Goal: Use online tool/utility: Utilize a website feature to perform a specific function

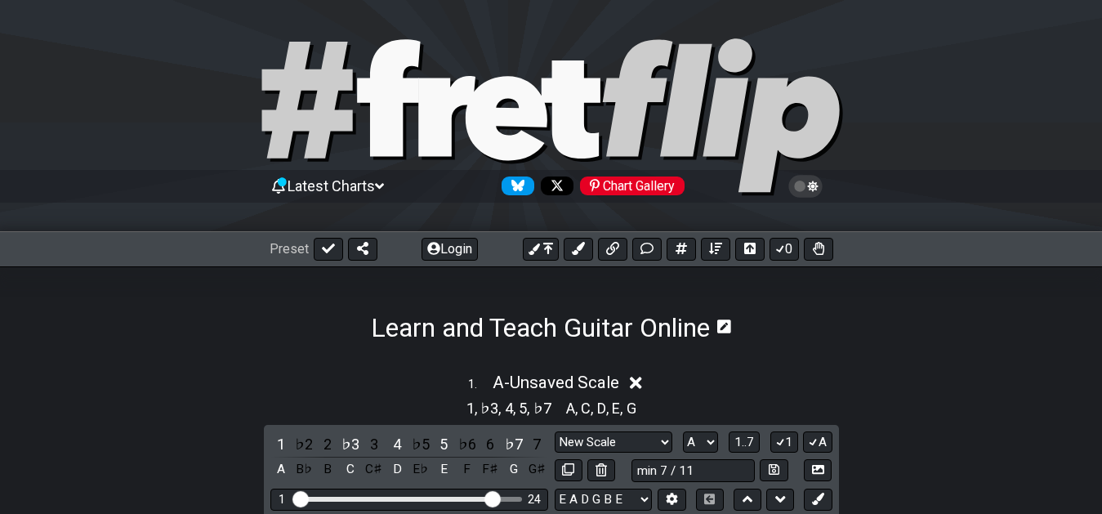
select select "New Scale"
select select "A"
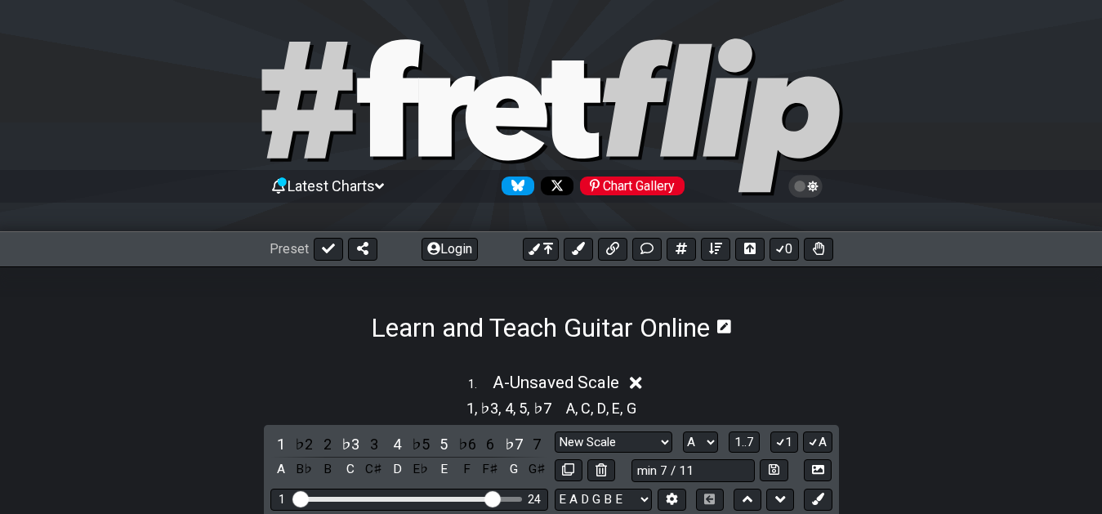
select select "A"
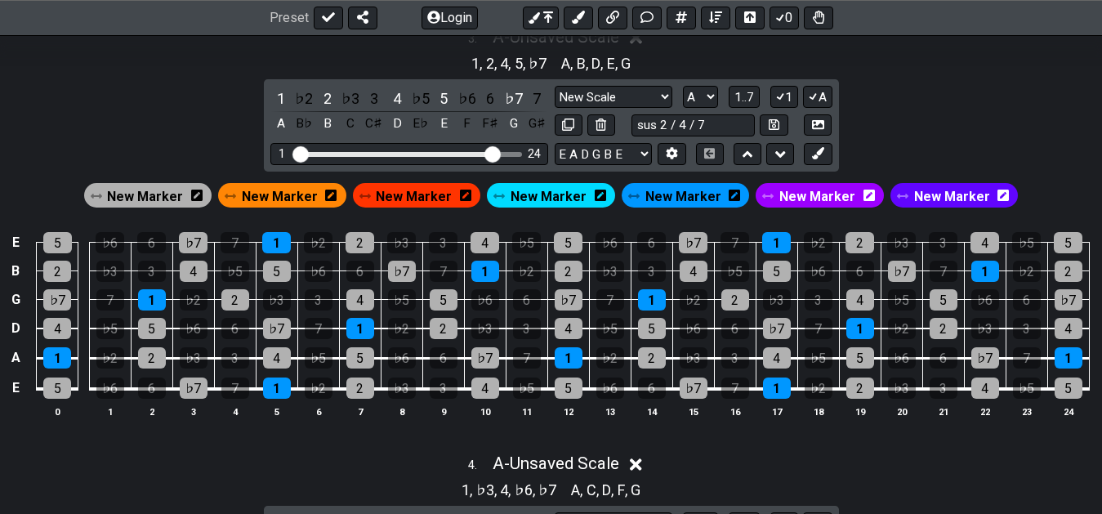
scroll to position [1217, 0]
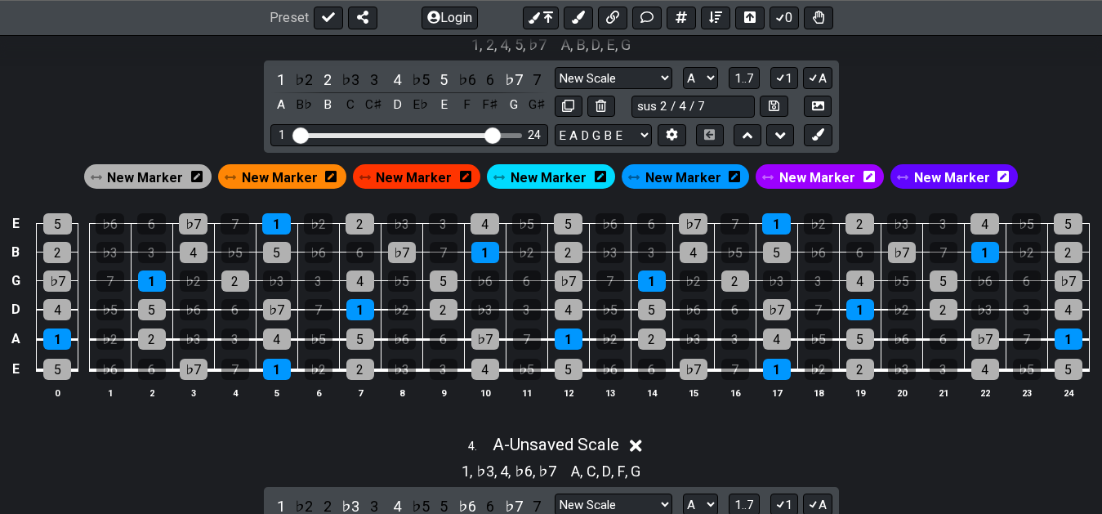
click at [325, 185] on div "New Marker" at bounding box center [282, 176] width 128 height 25
click at [282, 178] on span "New Marker" at bounding box center [280, 178] width 76 height 24
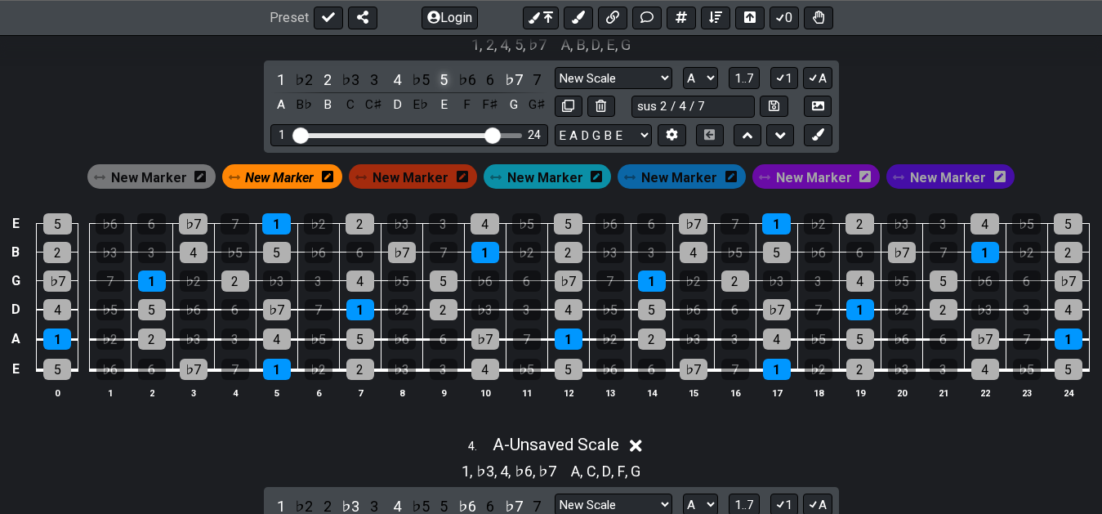
click at [443, 76] on div "5" at bounding box center [443, 80] width 21 height 22
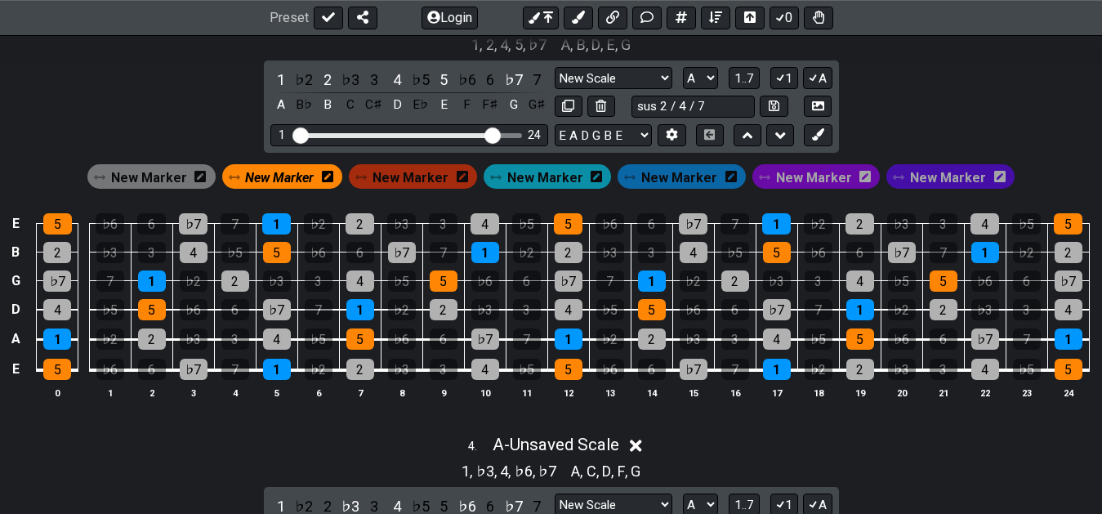
click at [297, 178] on span "New Marker" at bounding box center [279, 178] width 69 height 24
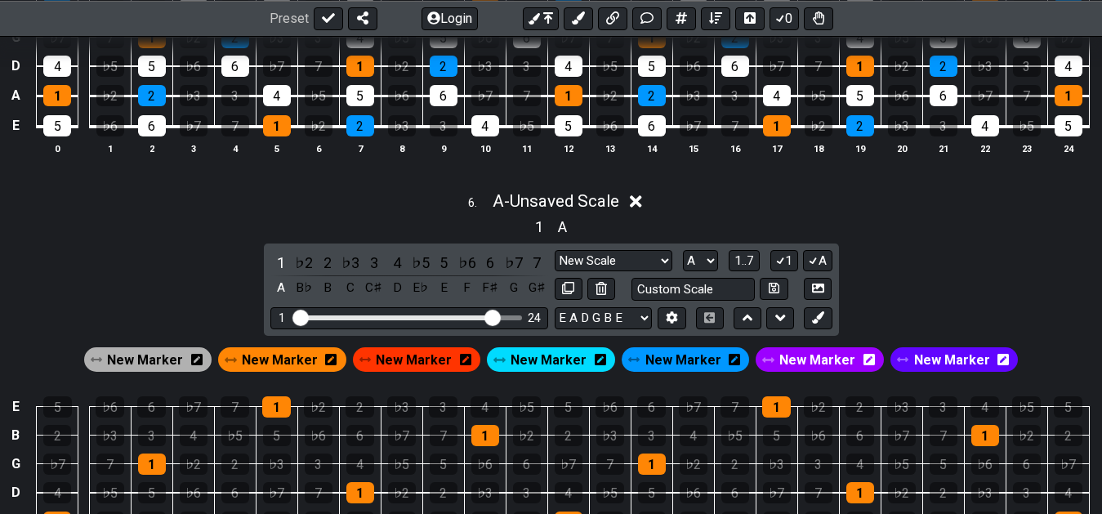
scroll to position [2384, 0]
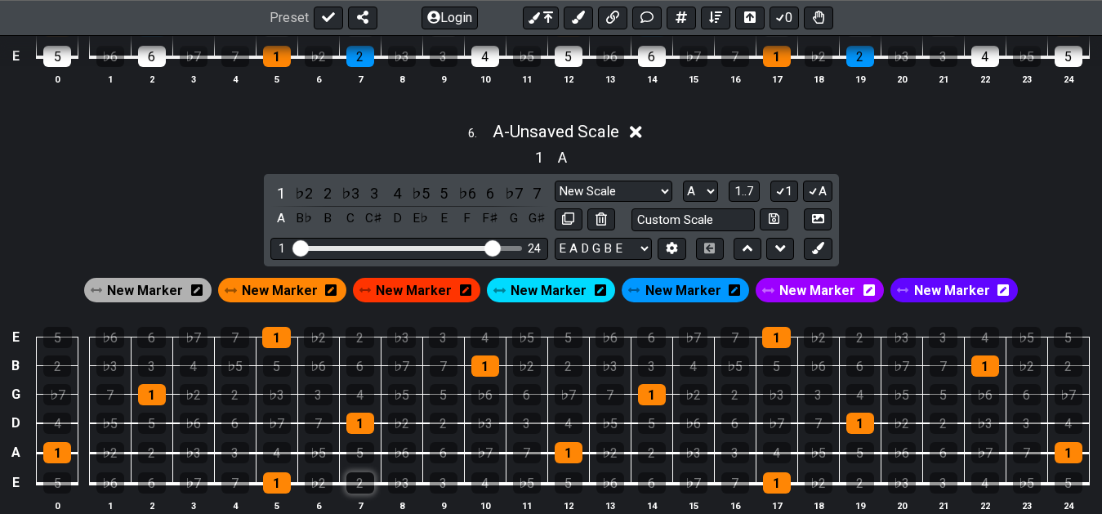
click at [362, 483] on div "2" at bounding box center [360, 482] width 28 height 21
click at [197, 451] on div "♭3" at bounding box center [194, 452] width 28 height 21
click at [356, 457] on div "5" at bounding box center [360, 452] width 28 height 21
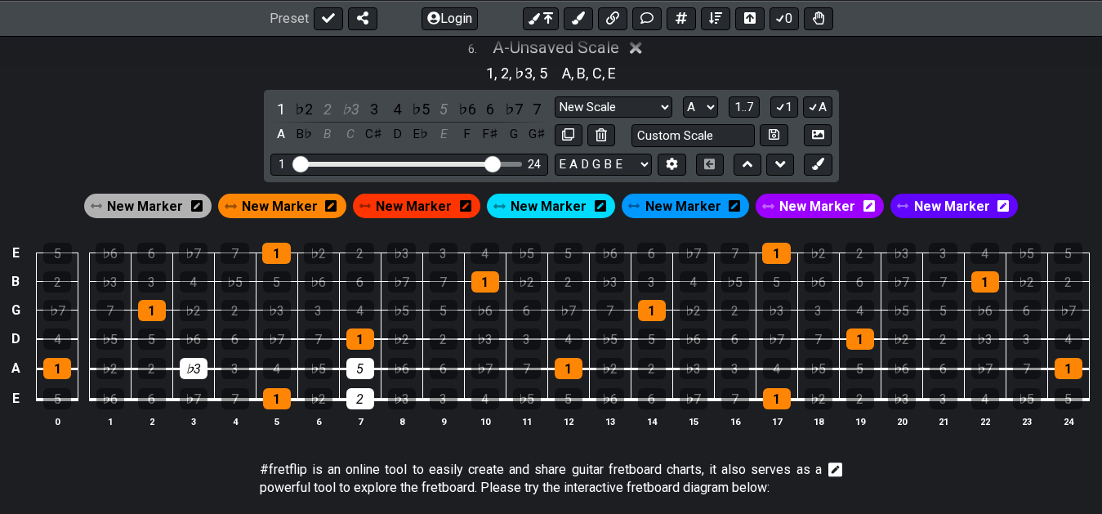
scroll to position [2467, 0]
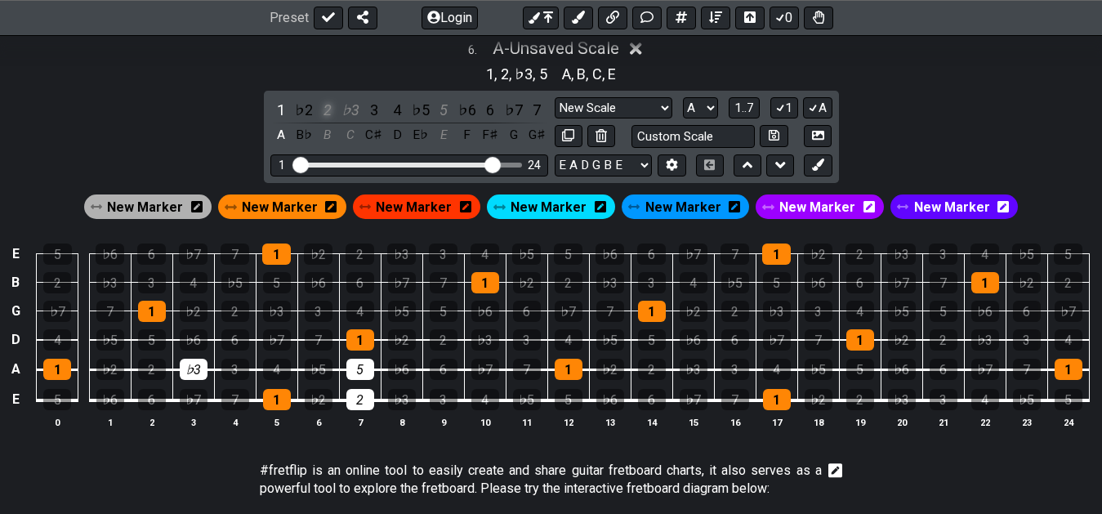
click at [328, 112] on div "2" at bounding box center [327, 110] width 21 height 22
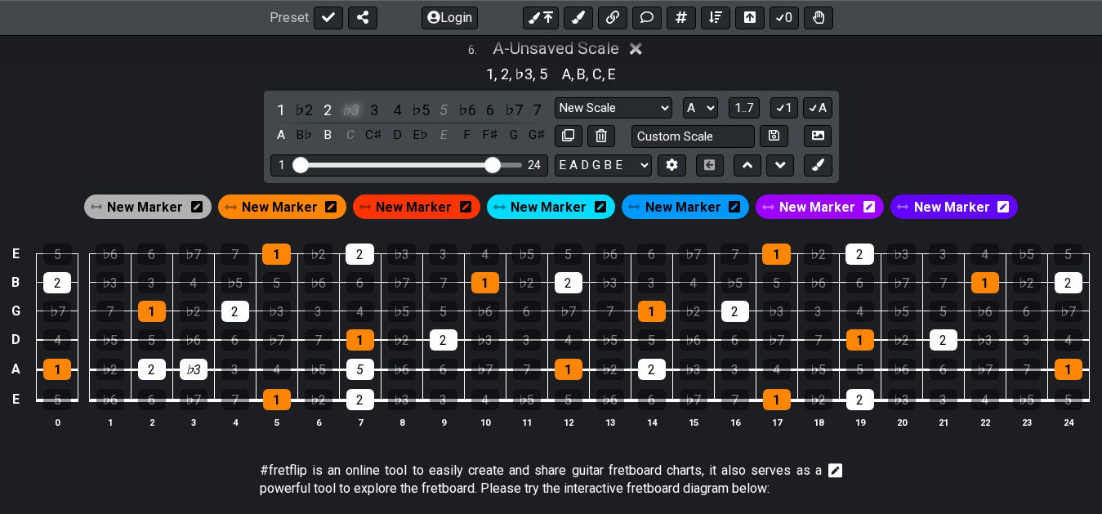
click at [359, 109] on div "♭3" at bounding box center [350, 110] width 21 height 22
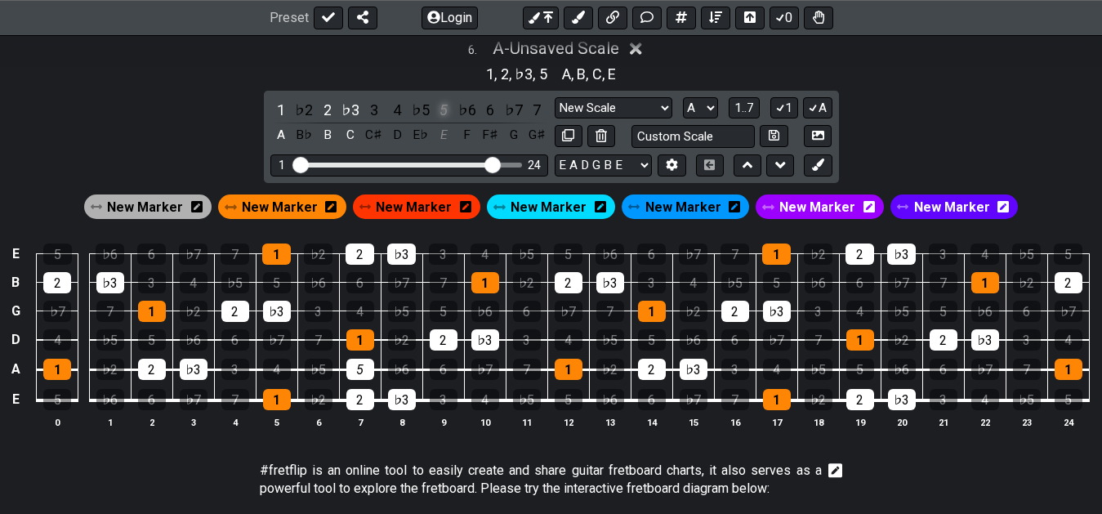
click at [452, 109] on div "5" at bounding box center [443, 110] width 21 height 22
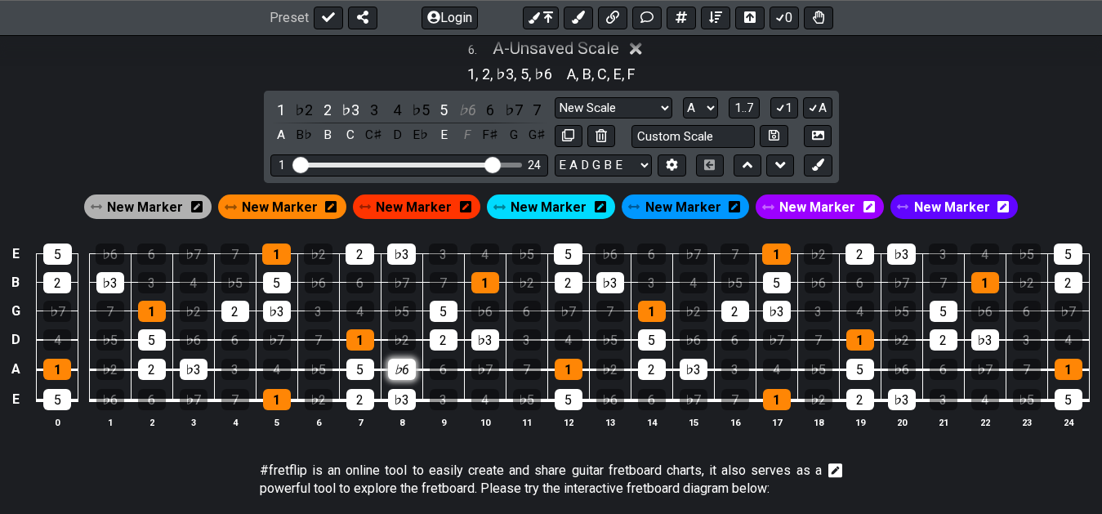
click at [406, 373] on div "♭6" at bounding box center [402, 369] width 28 height 21
click at [399, 373] on div "♭6" at bounding box center [402, 369] width 28 height 21
click at [404, 371] on div "♭6" at bounding box center [402, 369] width 28 height 21
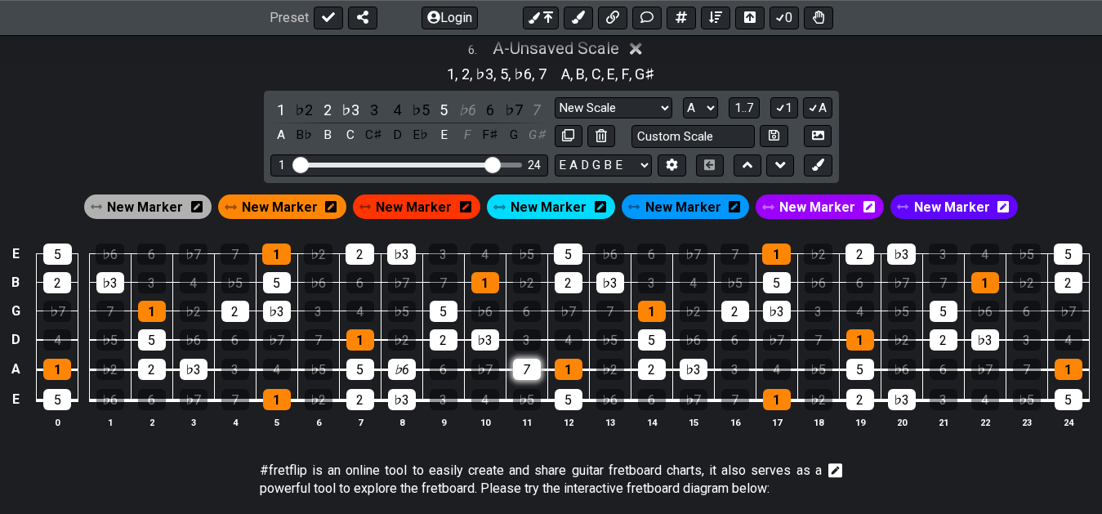
click at [532, 364] on div "7" at bounding box center [527, 369] width 28 height 21
click at [531, 374] on div "7" at bounding box center [527, 369] width 28 height 21
click at [463, 106] on div "♭6" at bounding box center [467, 110] width 21 height 22
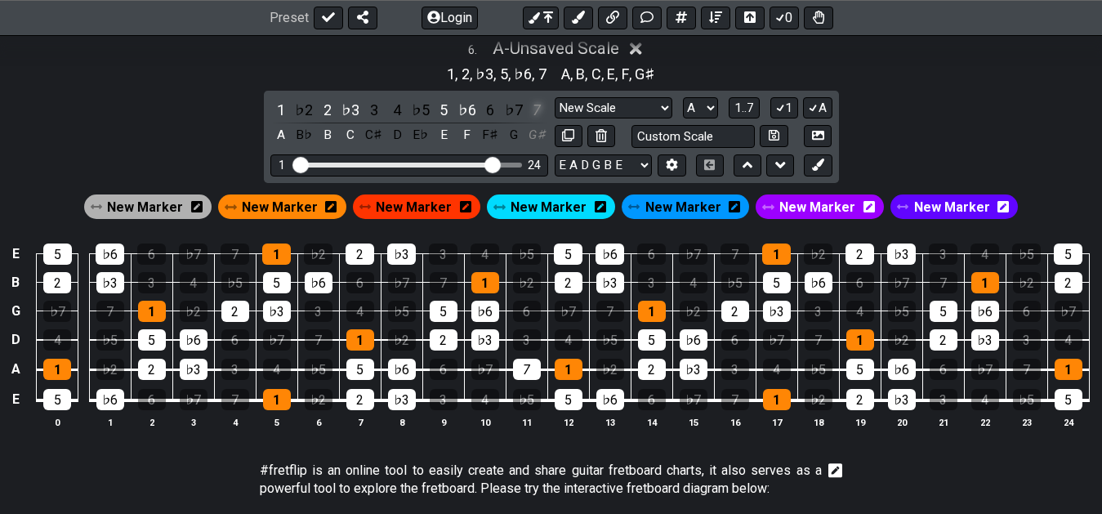
click at [537, 115] on div "7" at bounding box center [536, 110] width 21 height 22
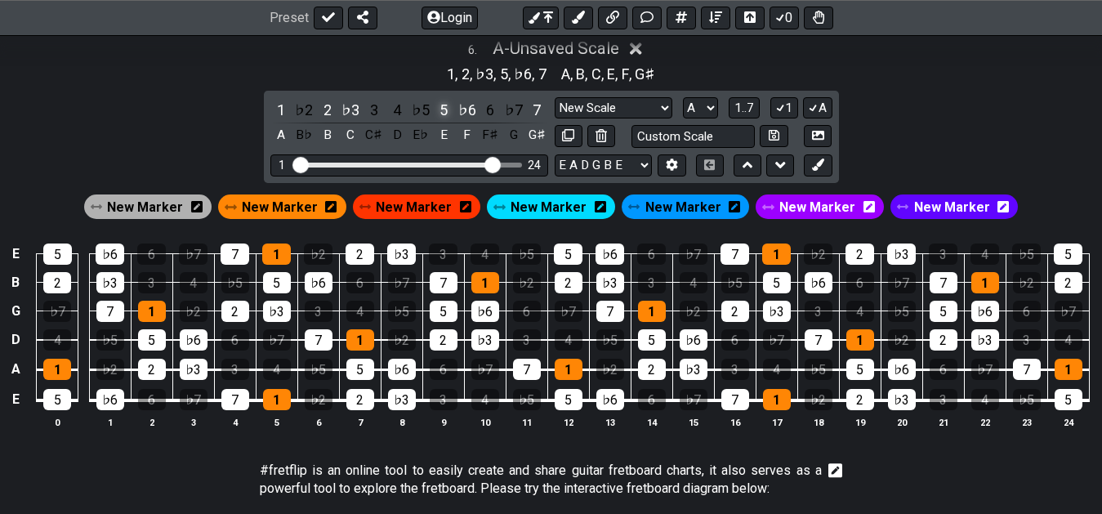
click at [444, 108] on div "5" at bounding box center [443, 110] width 21 height 22
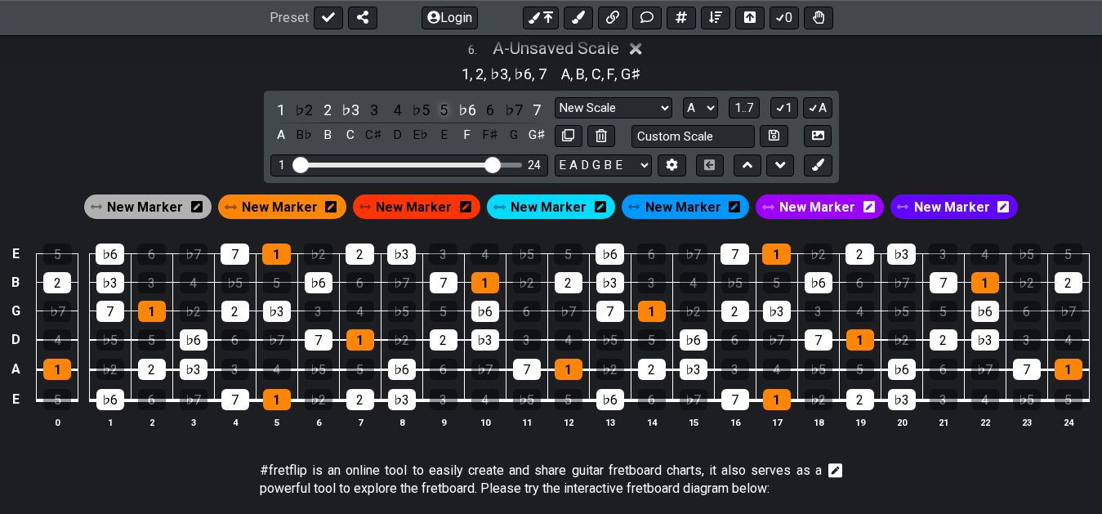
click at [448, 112] on div "5" at bounding box center [443, 110] width 21 height 22
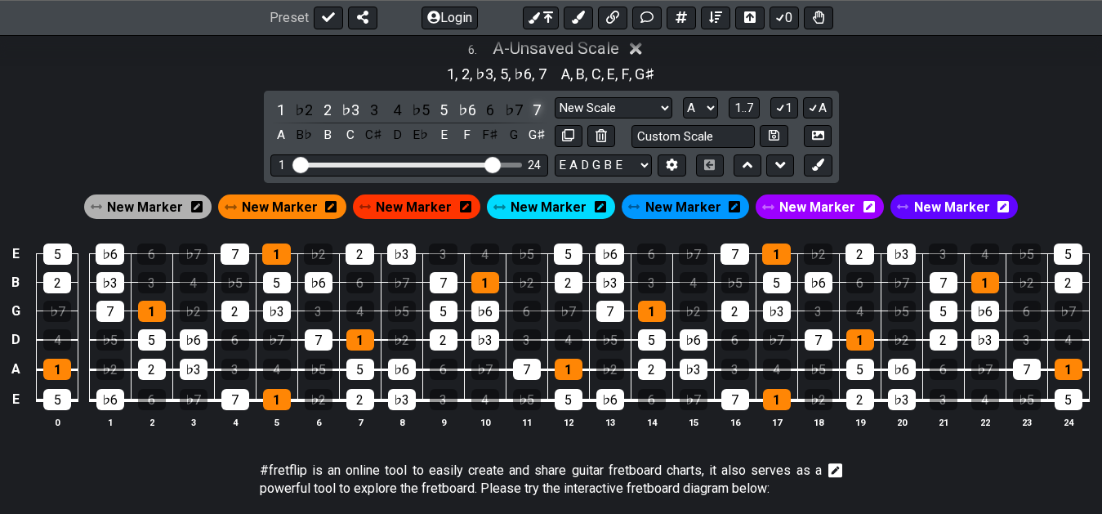
click at [536, 110] on div "7" at bounding box center [536, 110] width 21 height 22
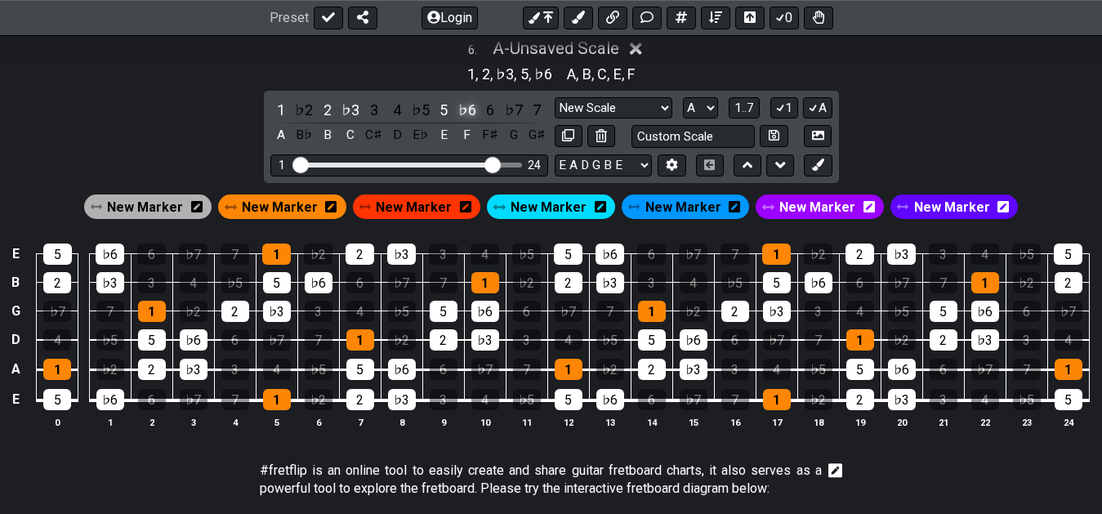
click at [466, 105] on div "♭6" at bounding box center [467, 110] width 21 height 22
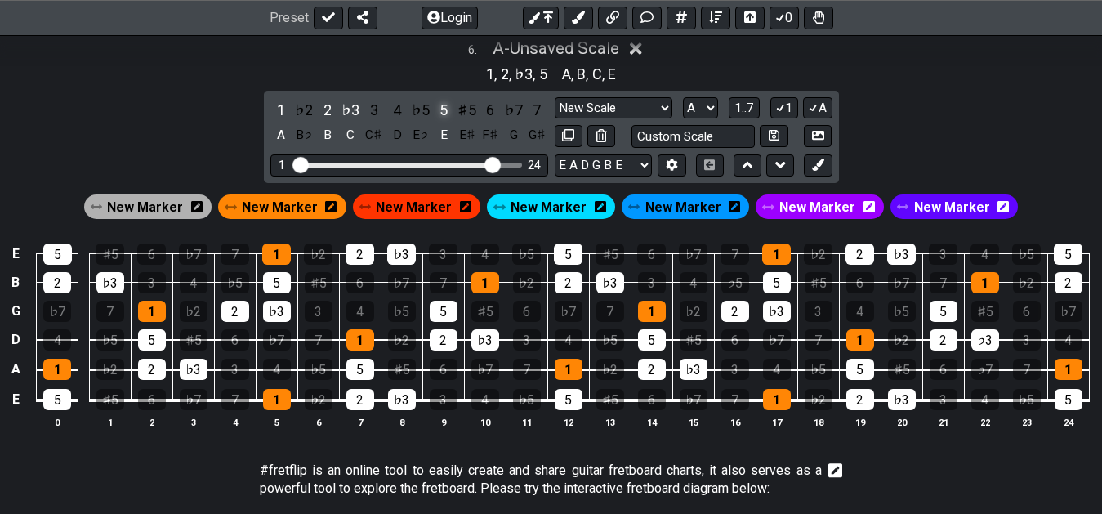
click at [440, 107] on div "5" at bounding box center [443, 110] width 21 height 22
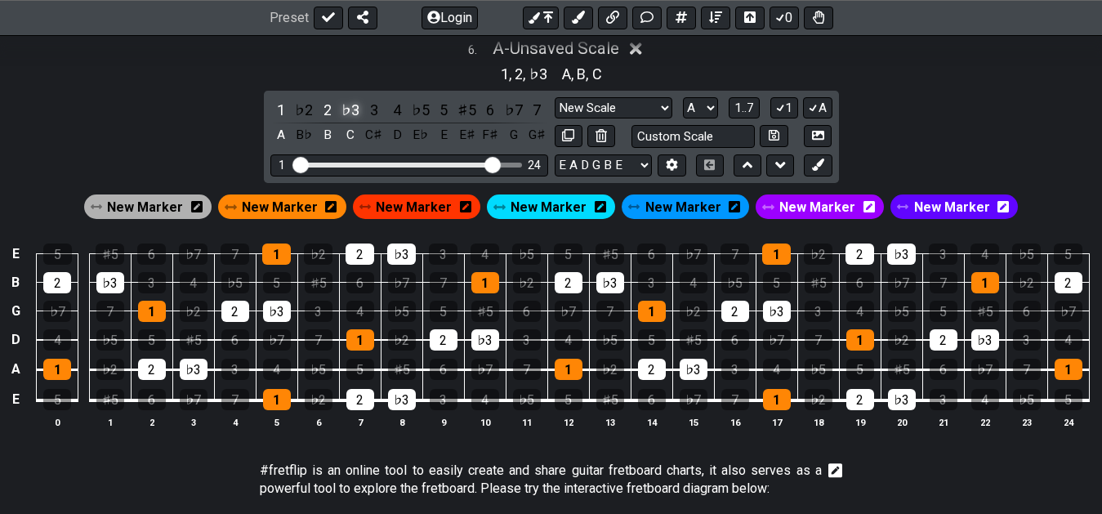
click at [361, 105] on div "♭3" at bounding box center [350, 110] width 21 height 22
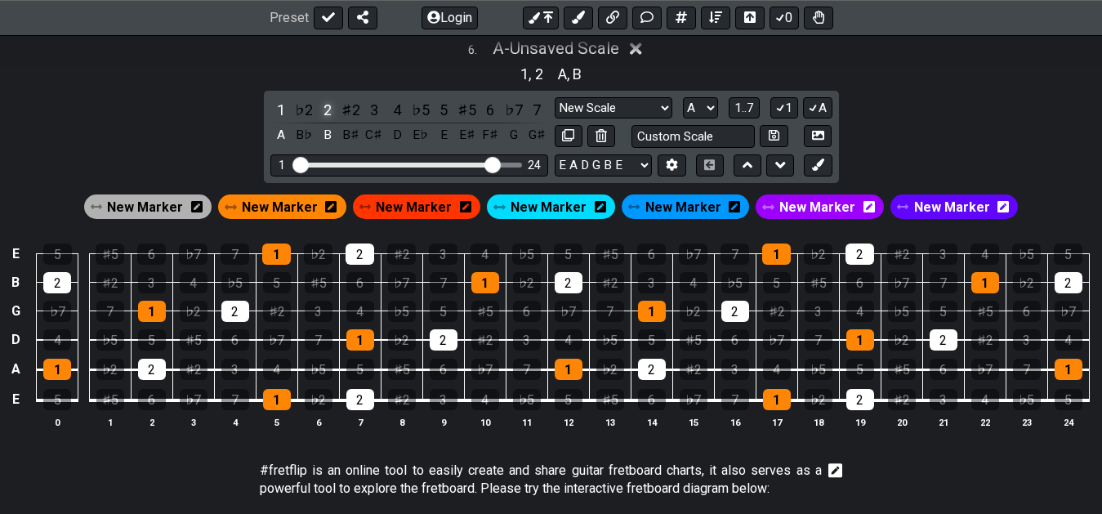
click at [326, 107] on div "2" at bounding box center [327, 110] width 21 height 22
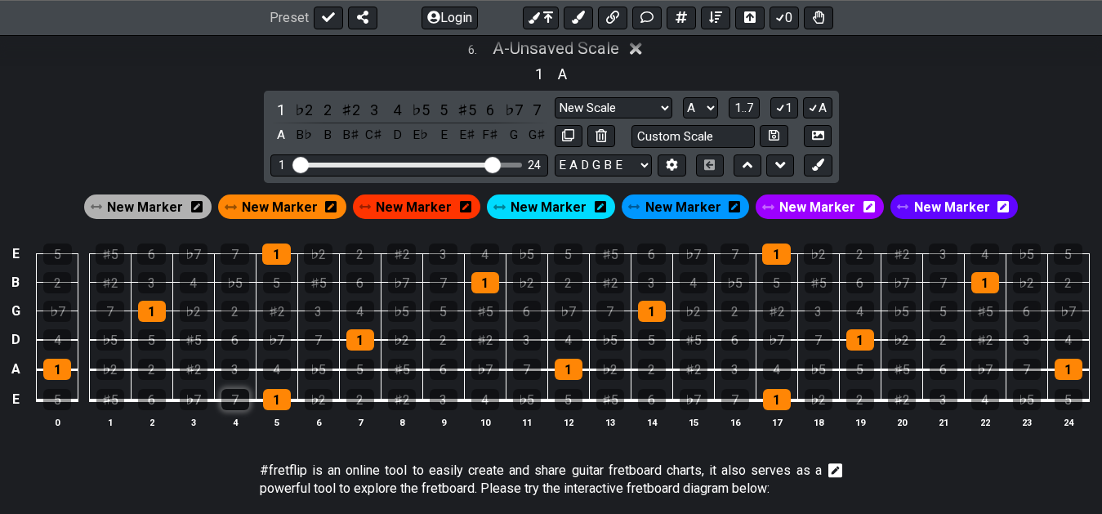
click at [233, 394] on div "7" at bounding box center [235, 399] width 28 height 21
click at [230, 362] on div "3" at bounding box center [235, 369] width 28 height 21
click at [412, 369] on div "♯5" at bounding box center [402, 369] width 28 height 21
click at [278, 368] on div "4" at bounding box center [277, 369] width 28 height 21
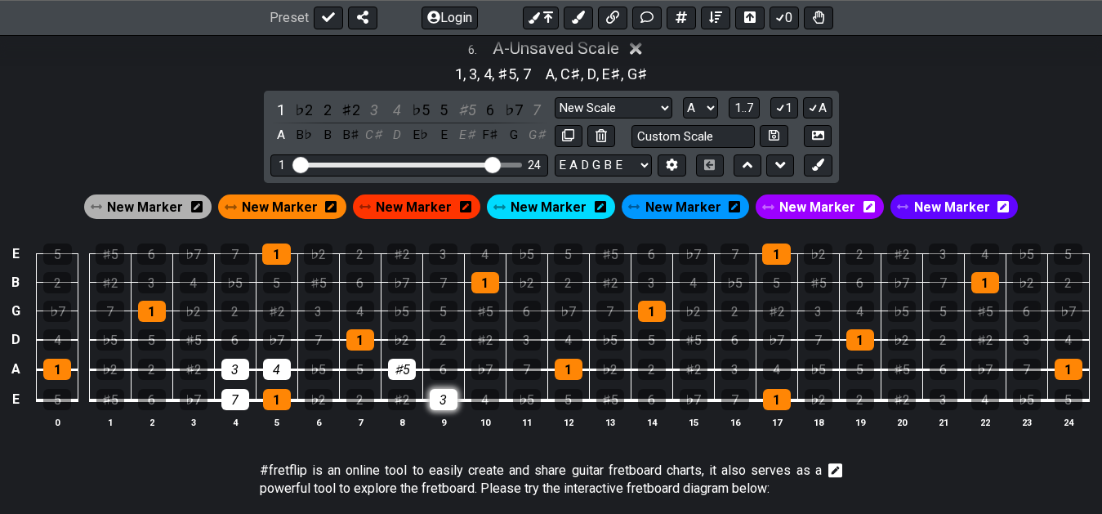
click at [438, 402] on div "3" at bounding box center [444, 399] width 28 height 21
click at [452, 368] on div "6" at bounding box center [444, 369] width 28 height 21
click at [466, 119] on div "♯5" at bounding box center [467, 110] width 21 height 22
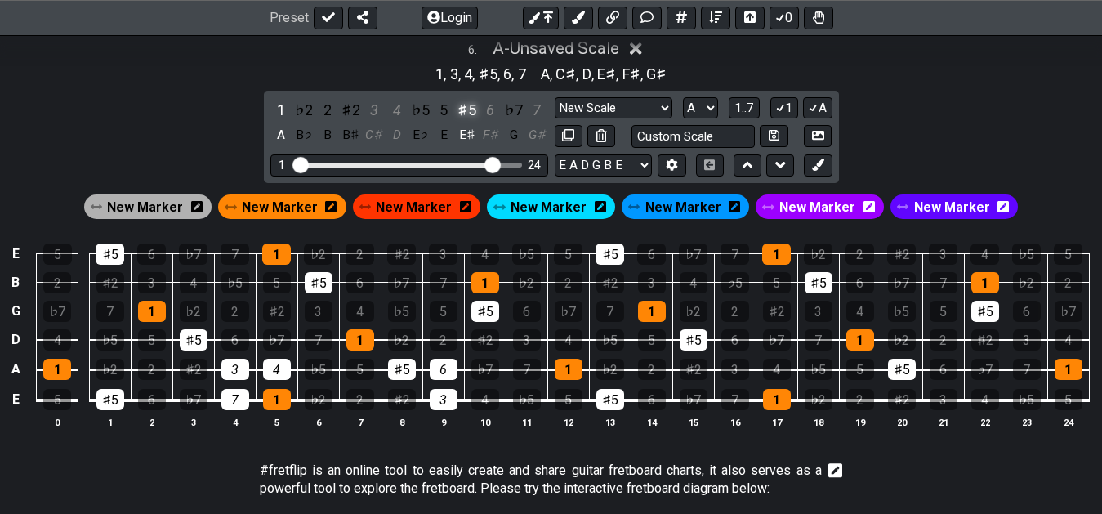
click at [466, 119] on div "♯5" at bounding box center [467, 110] width 21 height 22
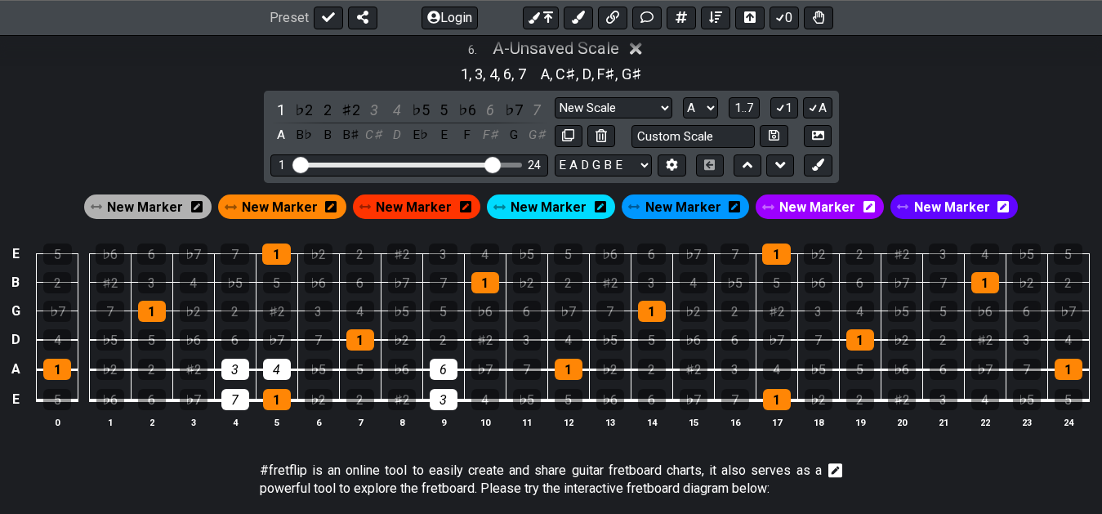
click at [466, 119] on div "♭6" at bounding box center [467, 110] width 21 height 22
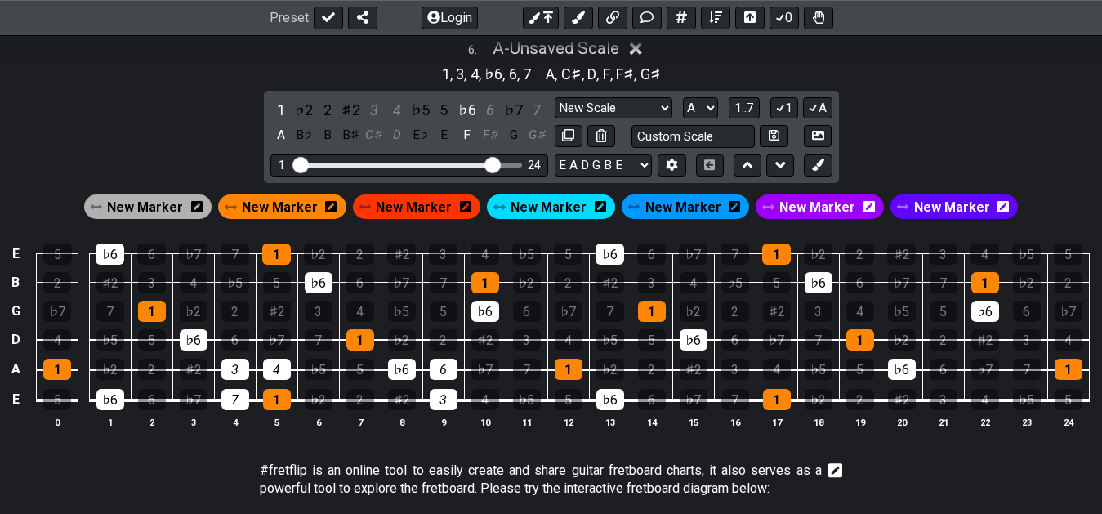
click at [466, 119] on div "♭6" at bounding box center [467, 110] width 21 height 22
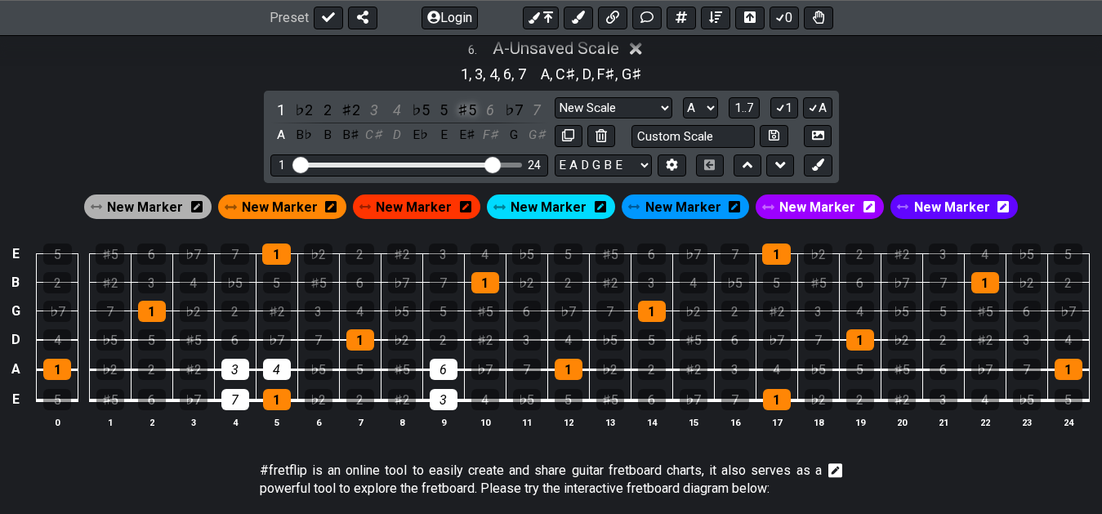
click at [468, 116] on div "♯5" at bounding box center [467, 110] width 21 height 22
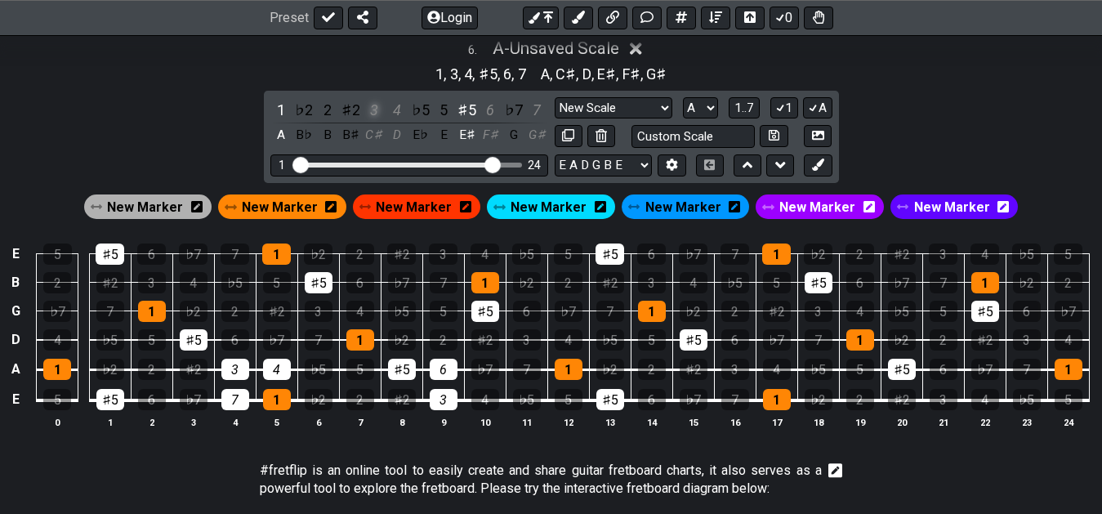
click at [370, 110] on div "3" at bounding box center [374, 110] width 21 height 22
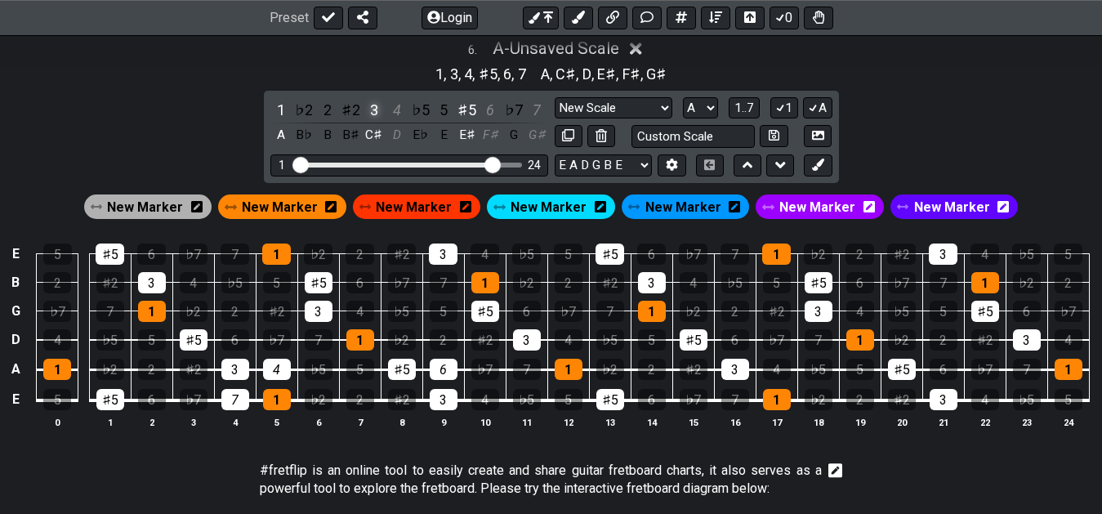
click at [370, 110] on div "3" at bounding box center [374, 110] width 21 height 22
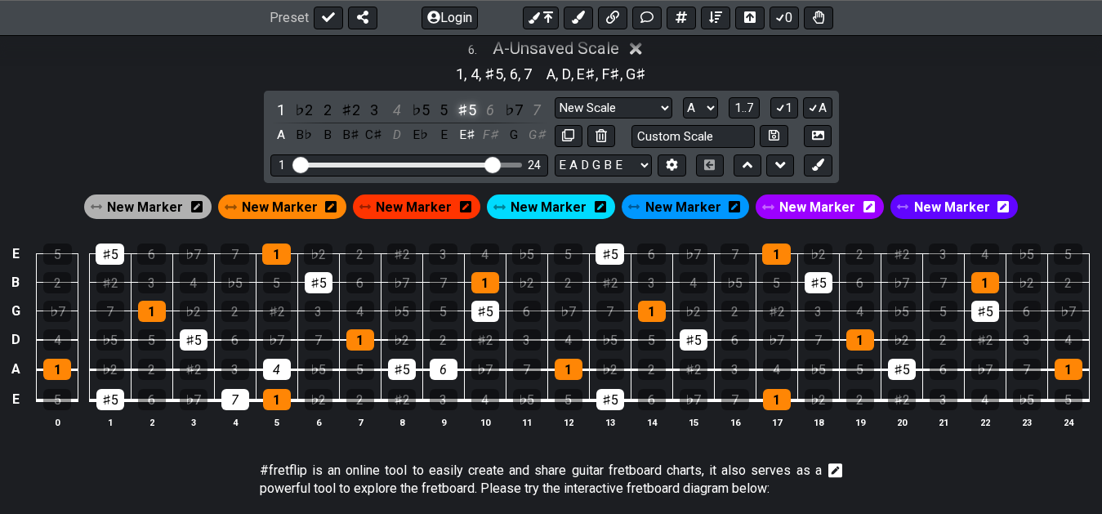
click at [466, 112] on div "♯5" at bounding box center [467, 110] width 21 height 22
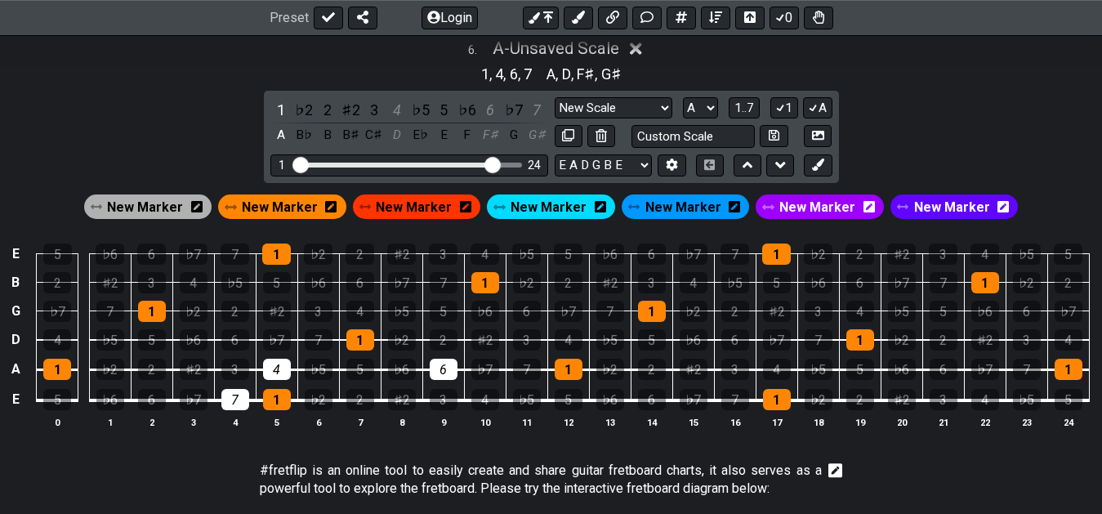
click at [466, 112] on div "♭6" at bounding box center [467, 110] width 21 height 22
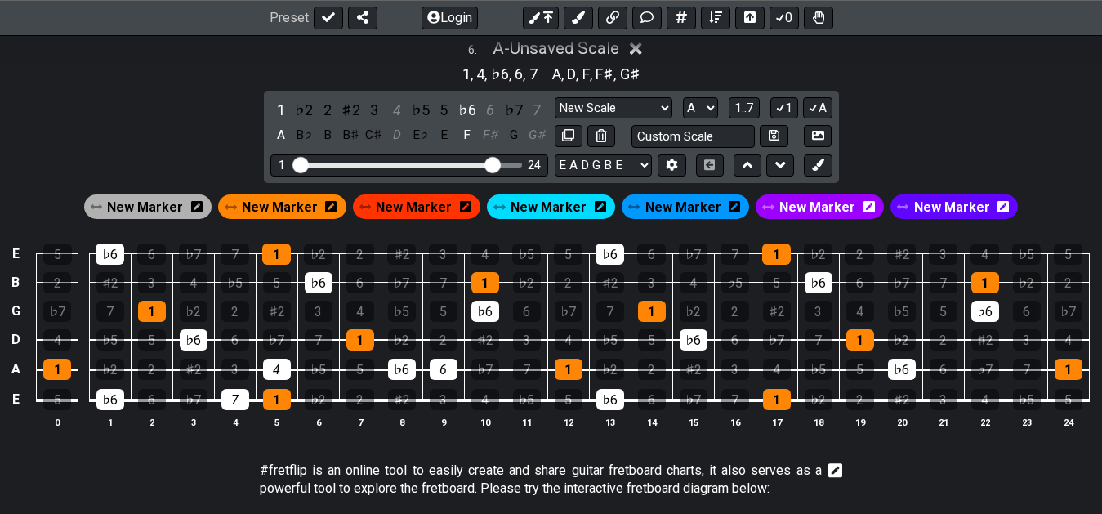
click at [466, 112] on div "♭6" at bounding box center [467, 110] width 21 height 22
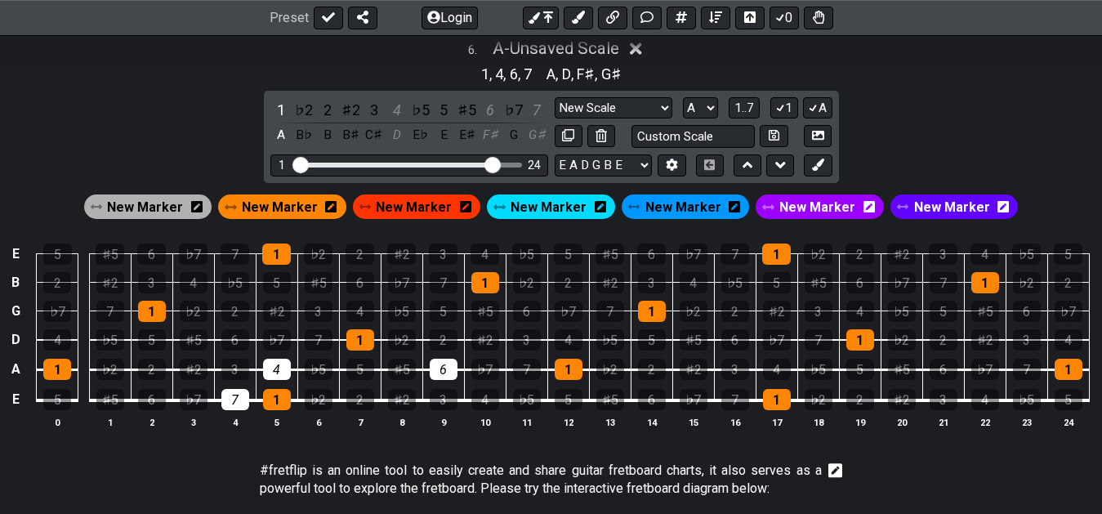
click at [466, 112] on div "♯5" at bounding box center [467, 110] width 21 height 22
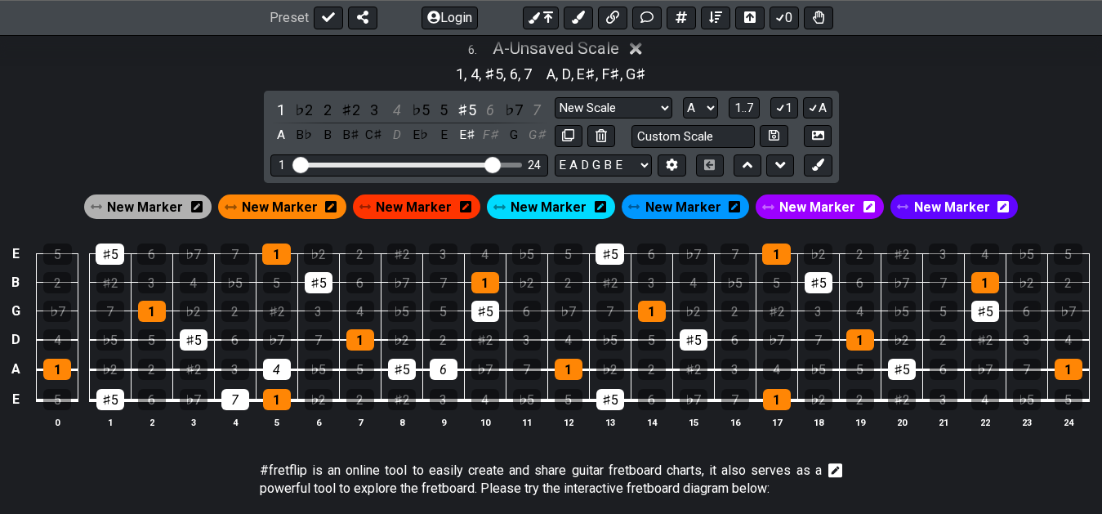
click at [466, 112] on div "♯5" at bounding box center [467, 110] width 21 height 22
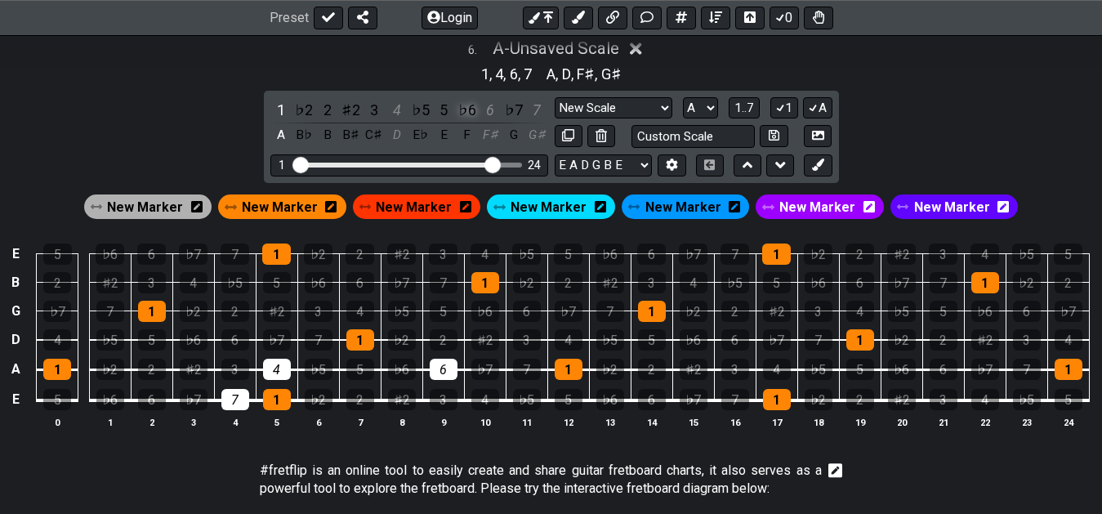
click at [468, 117] on div "♭6" at bounding box center [467, 110] width 21 height 22
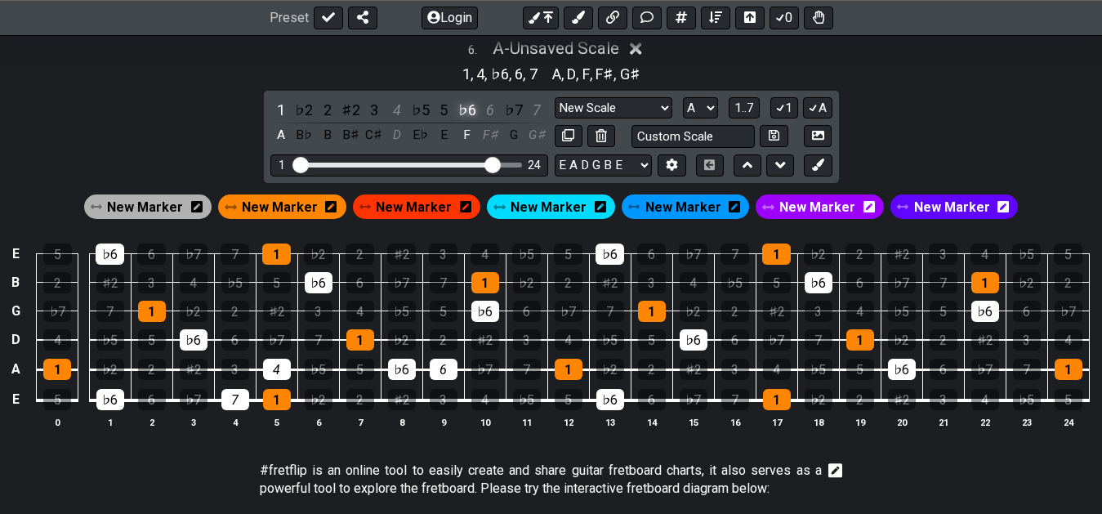
click at [470, 118] on div "♭6" at bounding box center [467, 110] width 21 height 22
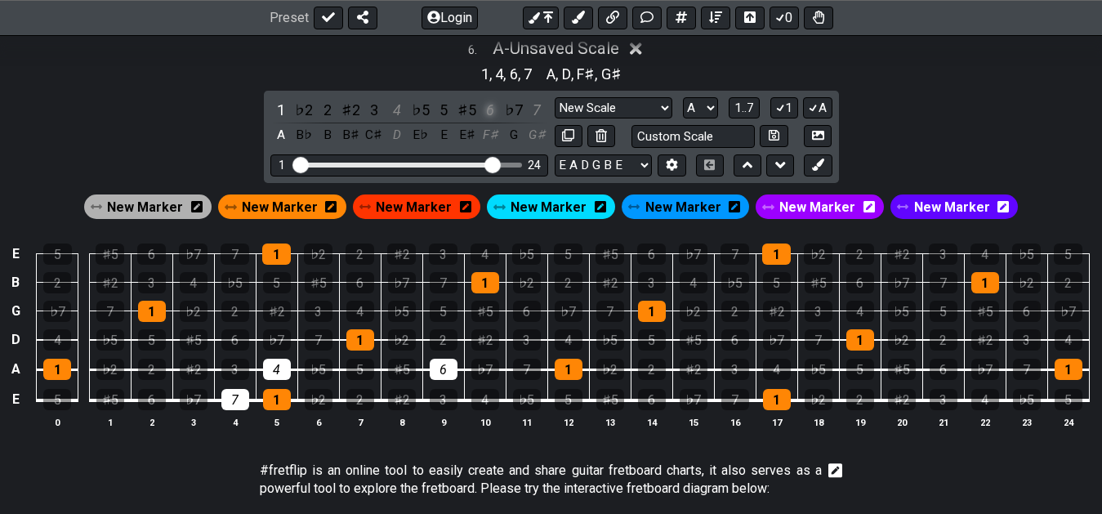
click at [493, 113] on div "6" at bounding box center [490, 110] width 21 height 22
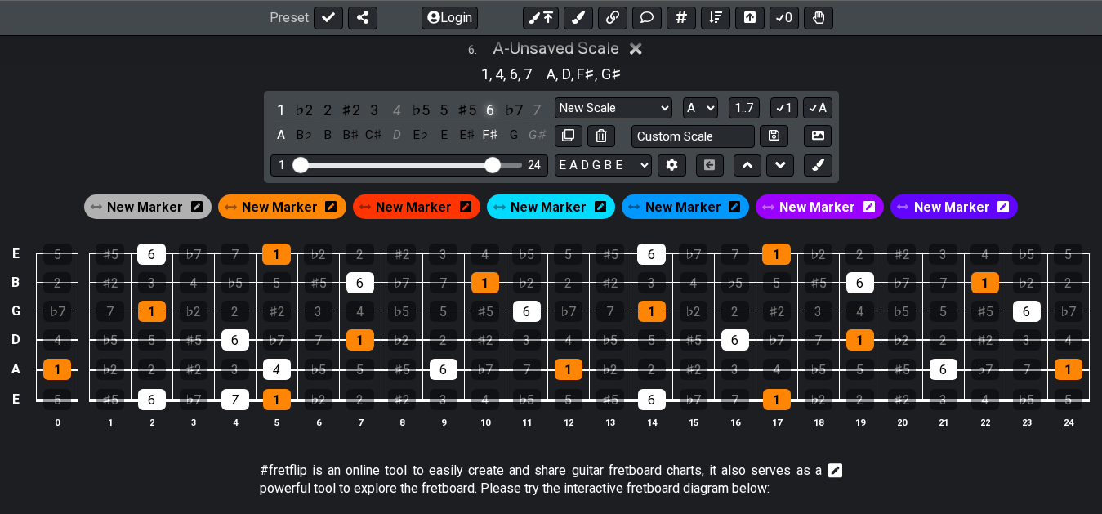
click at [489, 112] on div "6" at bounding box center [490, 110] width 21 height 22
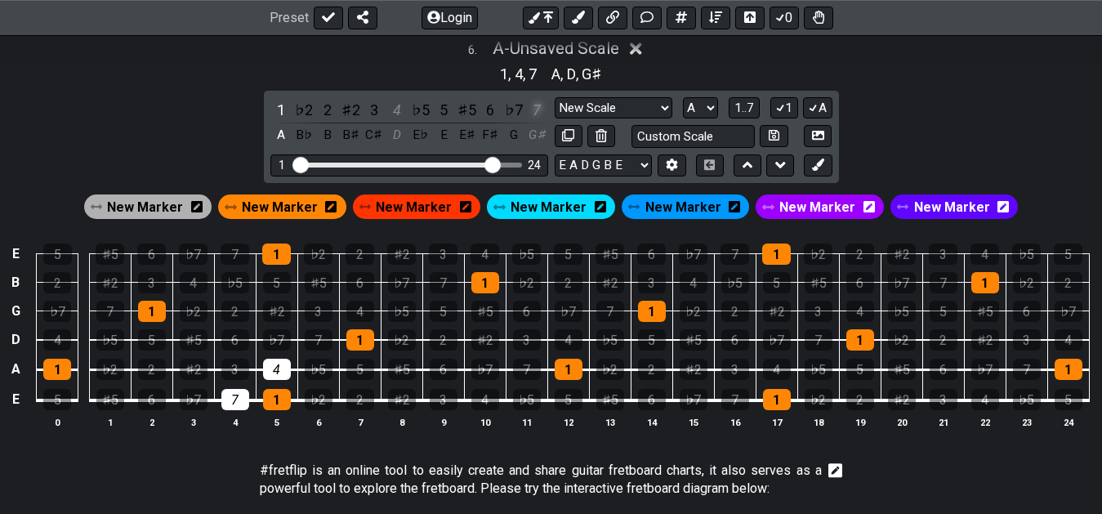
click at [541, 114] on div "7" at bounding box center [536, 110] width 21 height 22
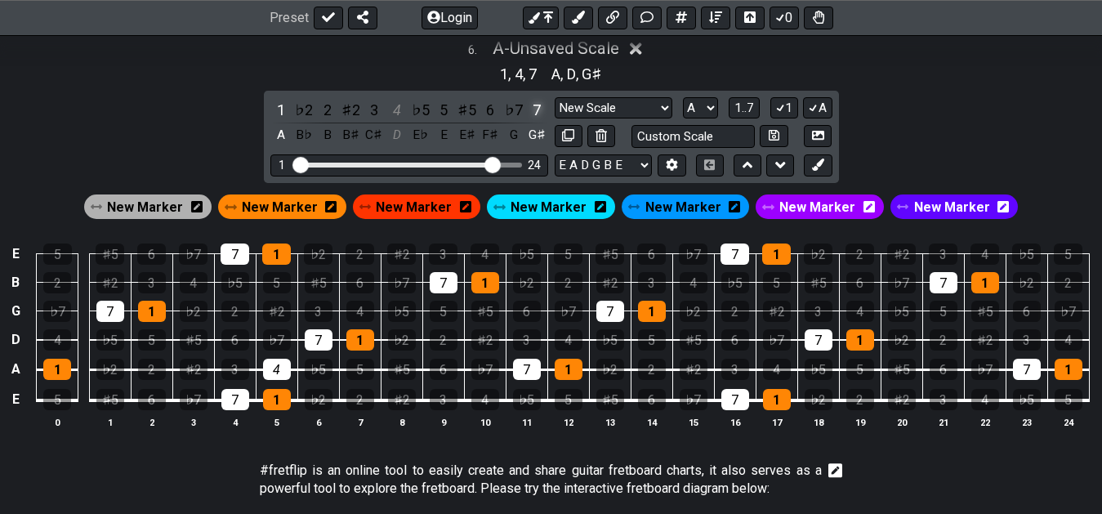
click at [541, 114] on div "7" at bounding box center [536, 110] width 21 height 22
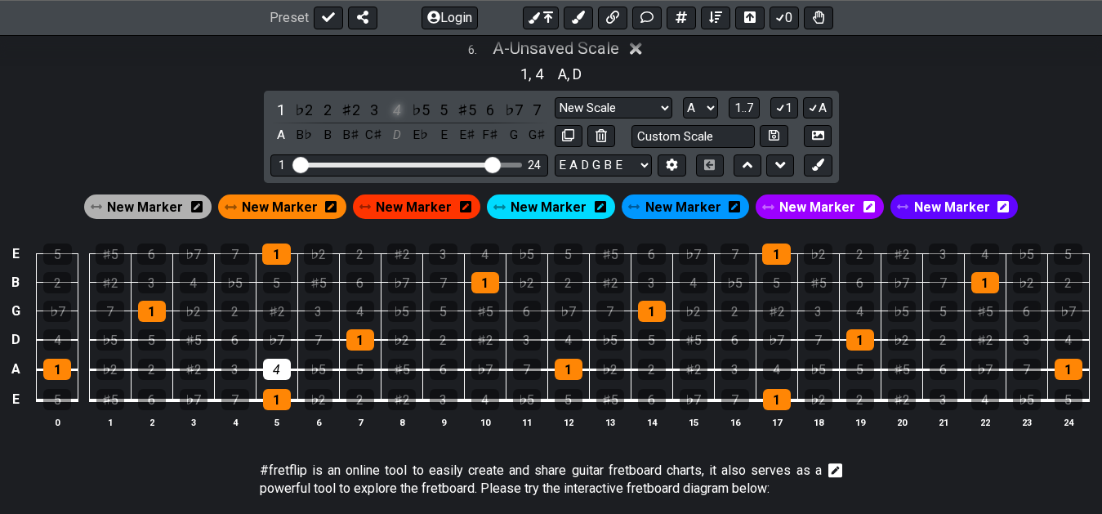
click at [391, 114] on div "4" at bounding box center [396, 110] width 21 height 22
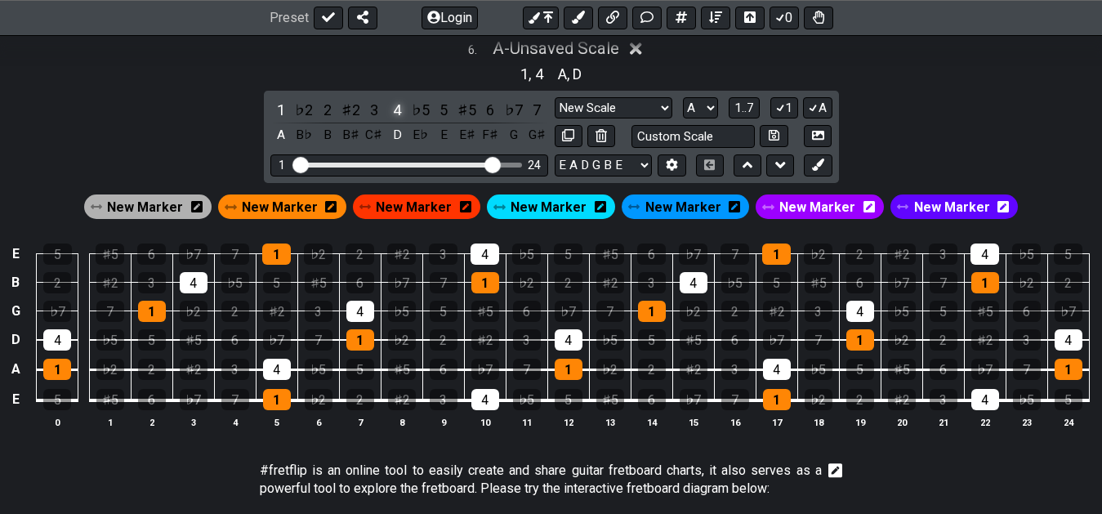
click at [391, 114] on div "4" at bounding box center [396, 110] width 21 height 22
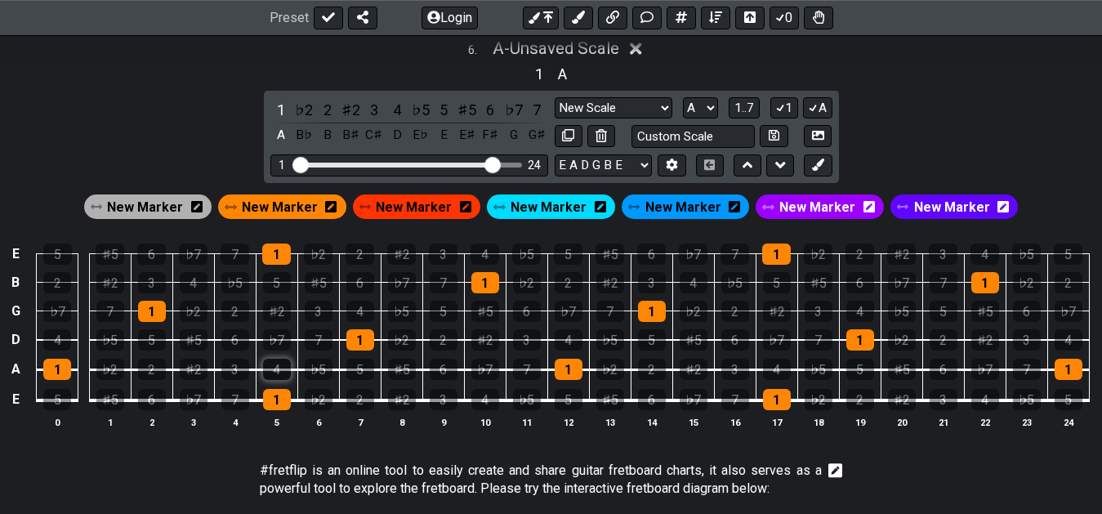
click at [279, 370] on div "4" at bounding box center [277, 369] width 28 height 21
click at [455, 373] on div "6" at bounding box center [444, 369] width 28 height 21
click at [317, 401] on div "♭2" at bounding box center [319, 399] width 28 height 21
click at [319, 373] on div "♭5" at bounding box center [319, 369] width 28 height 21
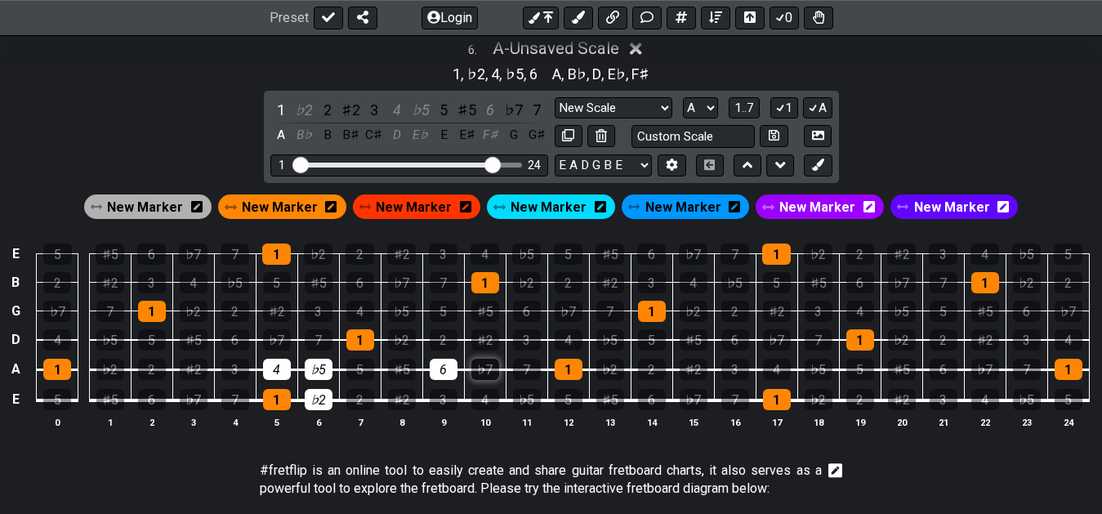
click at [482, 368] on div "♭7" at bounding box center [485, 369] width 28 height 21
click at [481, 404] on div "4" at bounding box center [485, 399] width 28 height 21
click at [322, 402] on div "♭2" at bounding box center [319, 399] width 28 height 21
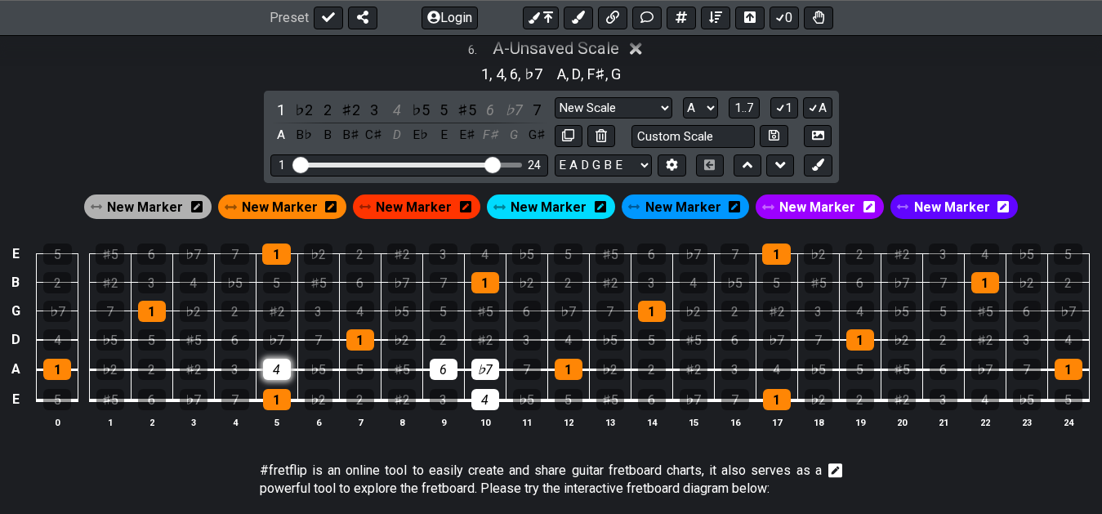
drag, startPoint x: 325, startPoint y: 374, endPoint x: 283, endPoint y: 368, distance: 42.1
click at [324, 374] on div "♭5" at bounding box center [319, 369] width 28 height 21
click at [283, 368] on div "4" at bounding box center [277, 369] width 28 height 21
click at [462, 373] on td "3" at bounding box center [443, 384] width 42 height 31
click at [490, 377] on div "♭7" at bounding box center [485, 369] width 28 height 21
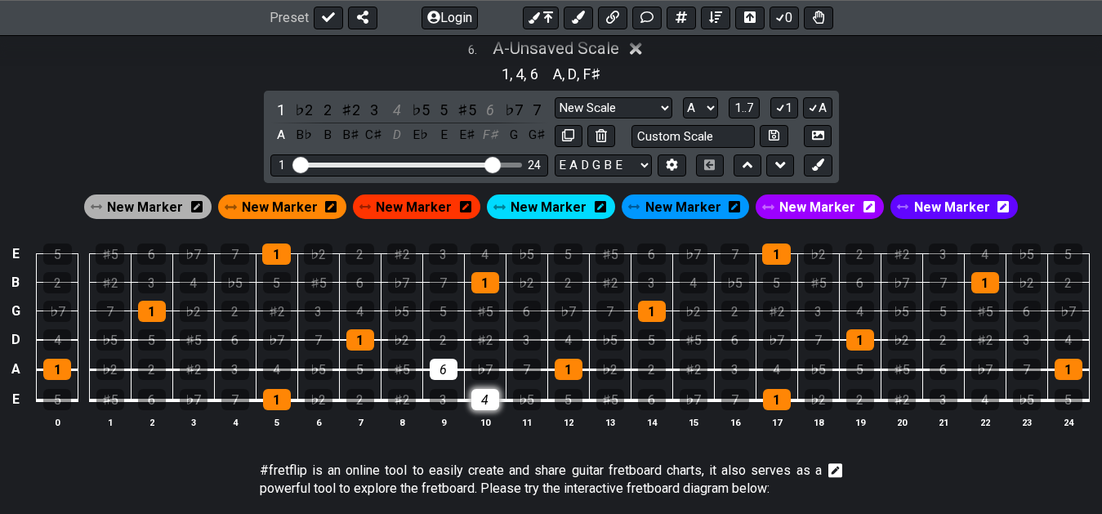
click at [489, 401] on div "4" at bounding box center [485, 399] width 28 height 21
click at [459, 368] on td "6" at bounding box center [443, 355] width 42 height 30
click at [453, 373] on div "6" at bounding box center [444, 369] width 28 height 21
click at [781, 364] on div "4" at bounding box center [777, 369] width 28 height 21
drag, startPoint x: 610, startPoint y: 362, endPoint x: 618, endPoint y: 395, distance: 33.5
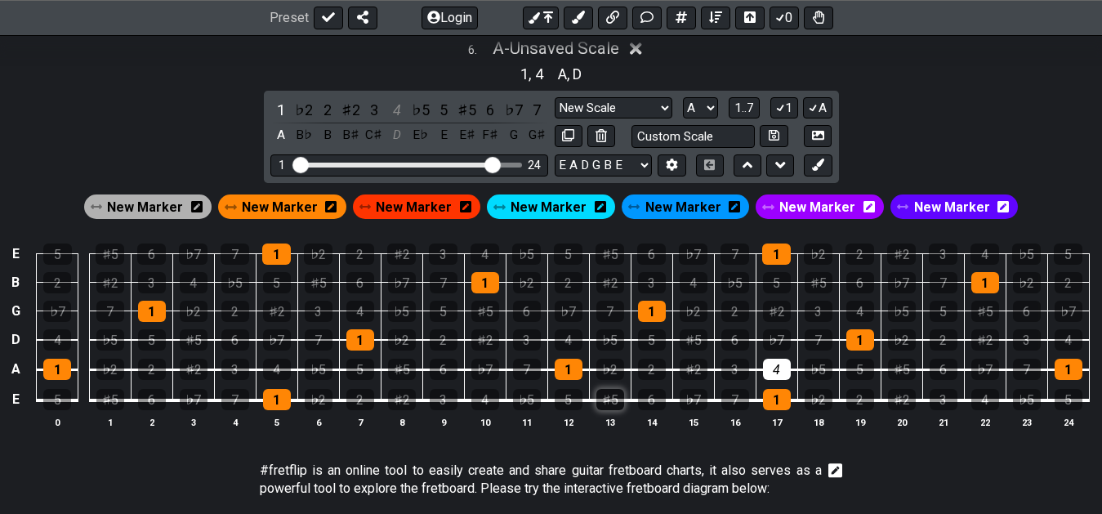
click at [611, 368] on div "♭2" at bounding box center [610, 369] width 28 height 21
click at [618, 399] on div "♯5" at bounding box center [610, 399] width 28 height 21
click at [563, 396] on div "5" at bounding box center [569, 399] width 28 height 21
click at [476, 105] on div "1 ♭2 2 ♯2 3 4 ♭5 5 ♯5 6 ♭7 7 A B♭ B B♯ C♯ D E♭ E E♯ F♯ G G♯" at bounding box center [409, 123] width 278 height 48
click at [473, 114] on div "♯5" at bounding box center [467, 110] width 21 height 22
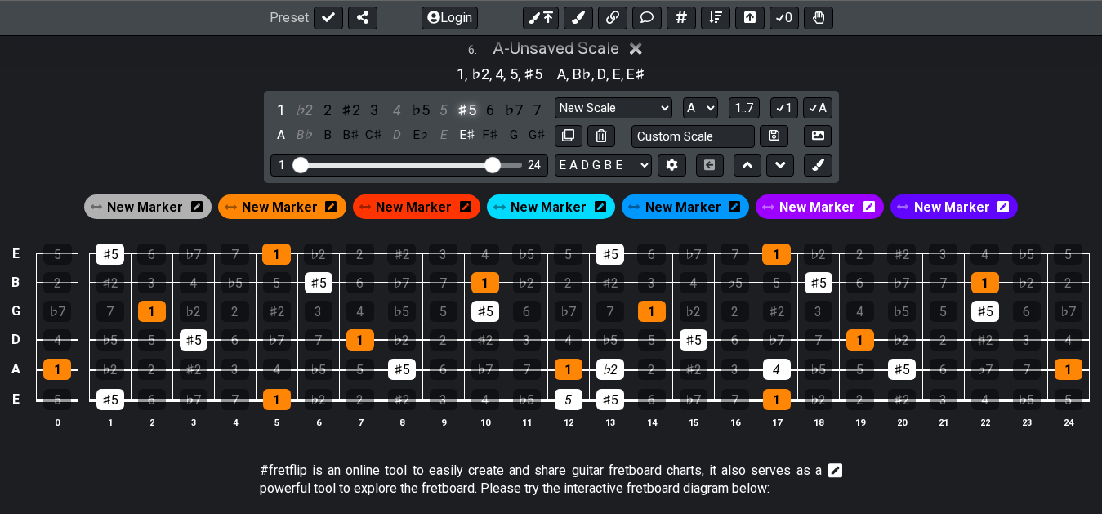
click at [473, 114] on div "♯5" at bounding box center [467, 110] width 21 height 22
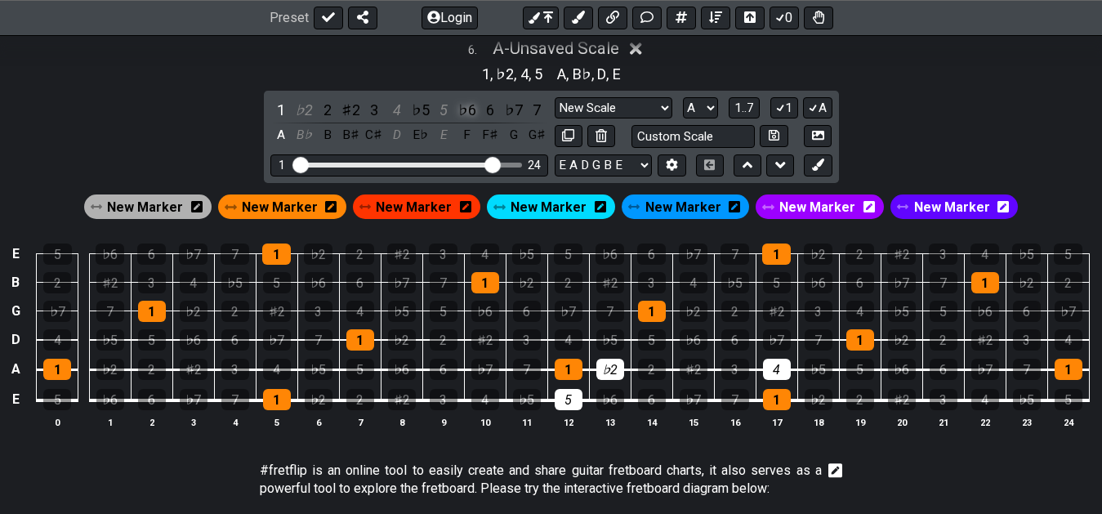
click at [474, 115] on div "♭6" at bounding box center [467, 110] width 21 height 22
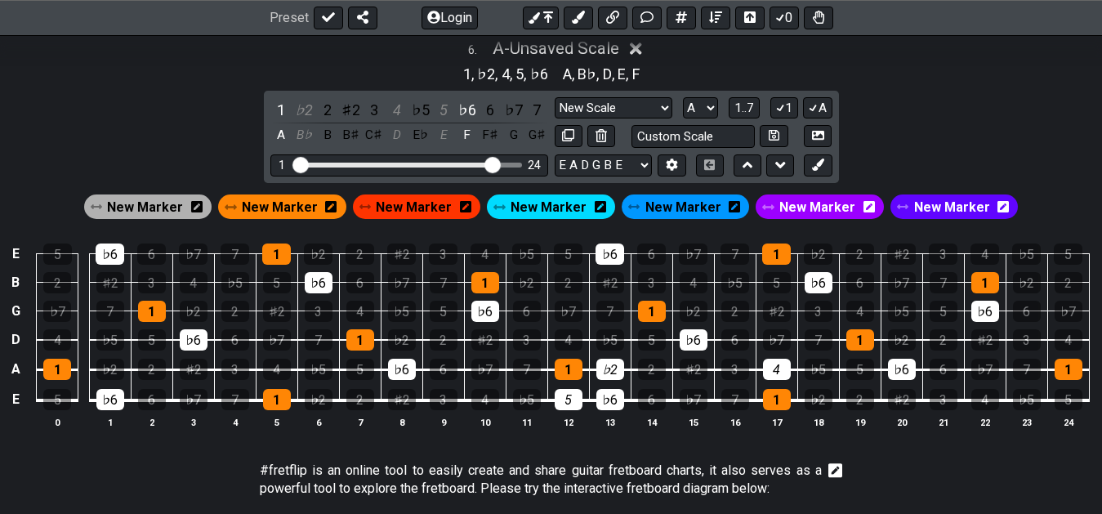
drag, startPoint x: 294, startPoint y: 105, endPoint x: 340, endPoint y: 122, distance: 48.6
click at [297, 106] on div "♭2" at bounding box center [303, 110] width 21 height 22
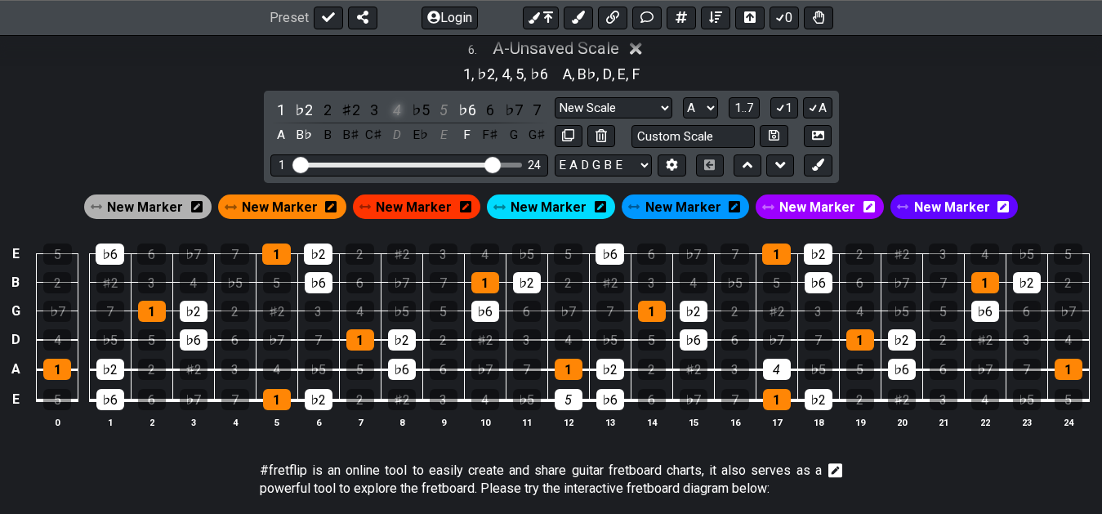
click at [392, 112] on div "4" at bounding box center [396, 110] width 21 height 22
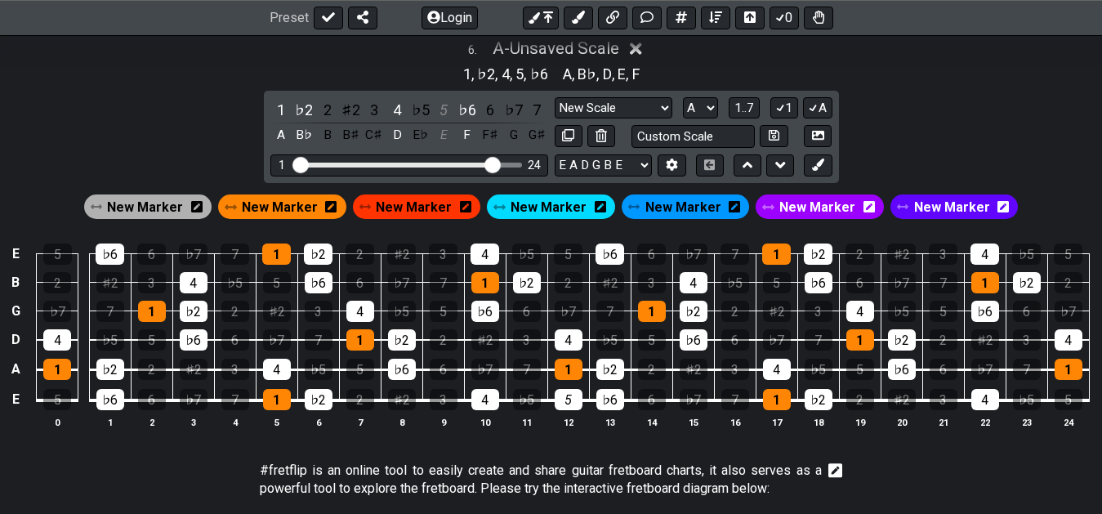
drag, startPoint x: 450, startPoint y: 113, endPoint x: 462, endPoint y: 180, distance: 68.0
click at [450, 116] on div "5" at bounding box center [443, 110] width 21 height 22
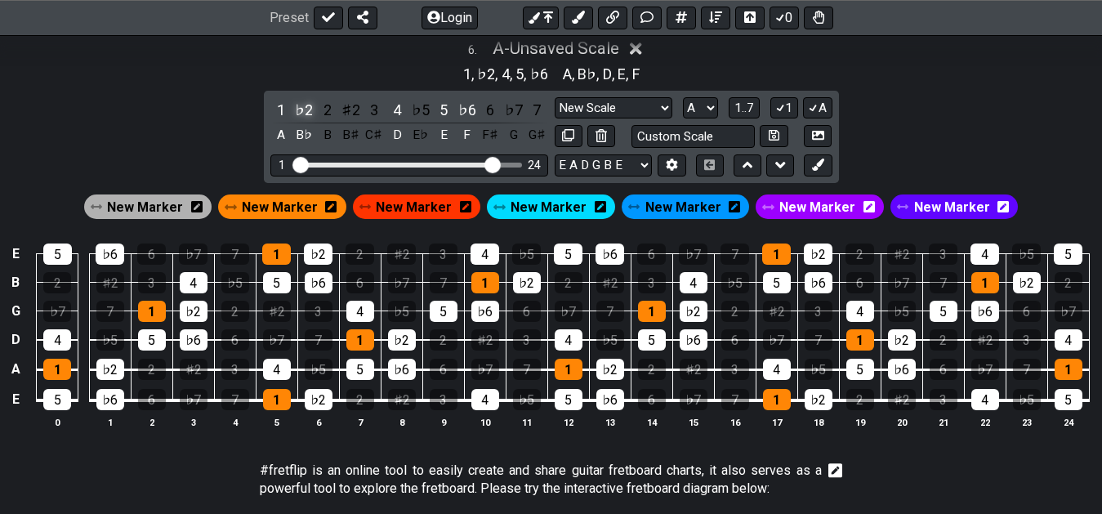
click at [310, 113] on div "♭2" at bounding box center [303, 110] width 21 height 22
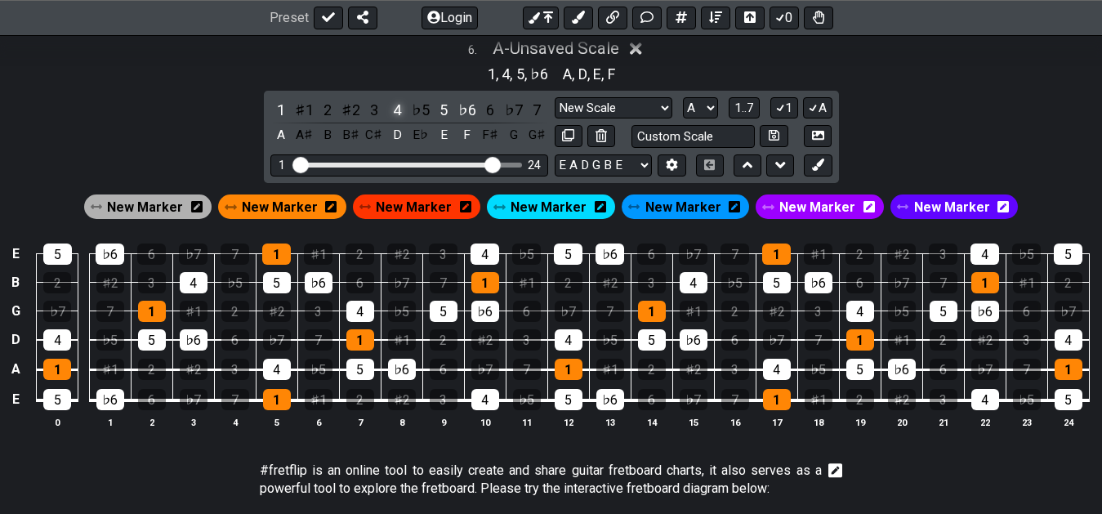
click at [399, 108] on div "4" at bounding box center [396, 110] width 21 height 22
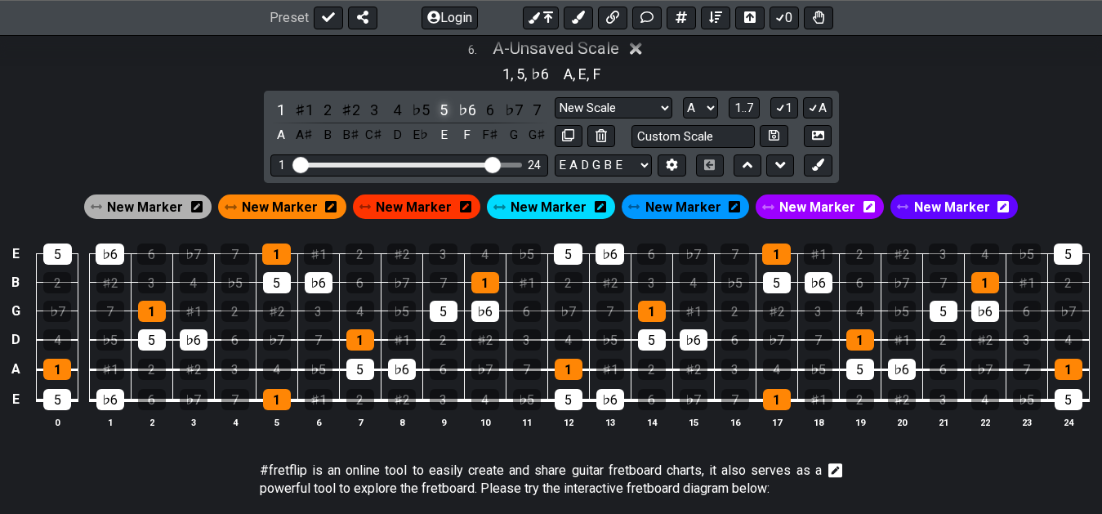
click at [453, 113] on div "5" at bounding box center [443, 110] width 21 height 22
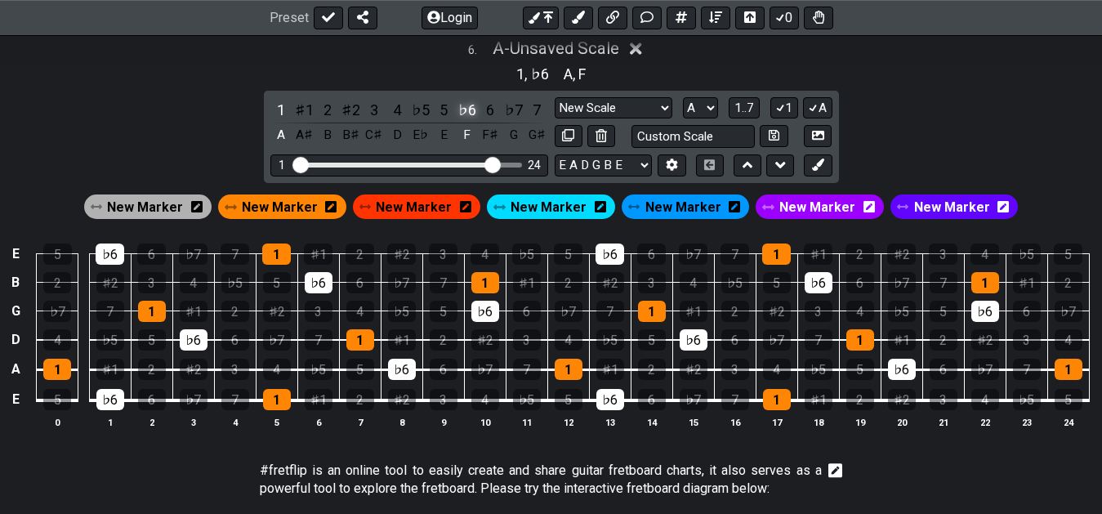
click at [468, 114] on div "♭6" at bounding box center [467, 110] width 21 height 22
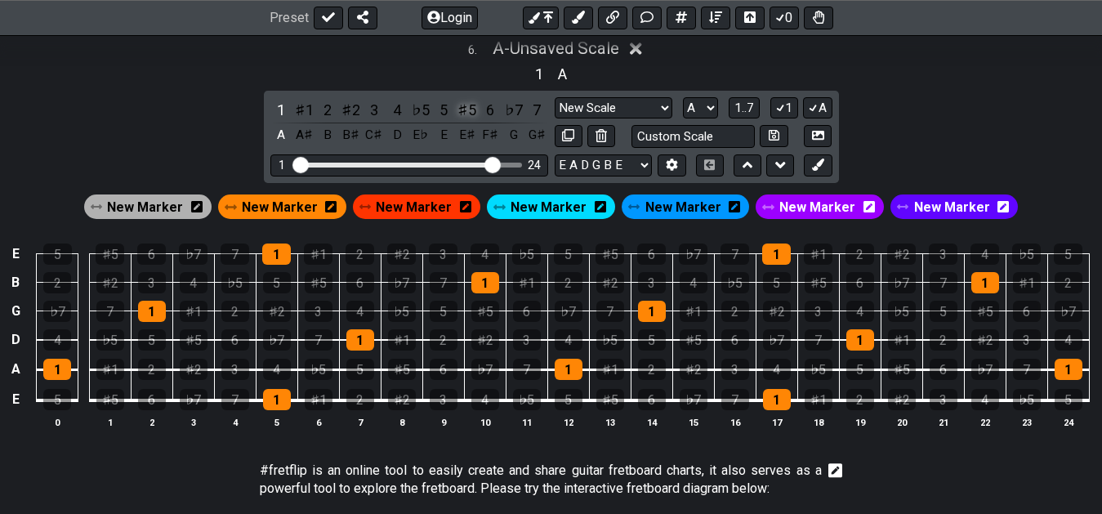
click at [469, 112] on div "♯5" at bounding box center [467, 110] width 21 height 22
click at [1041, 160] on div "6 . A - Unsaved Scale 1 A 1 ♯1 2 ♯2 3 4 ♭5 5 ♭6 6 ♭7 7 A A♯ B B♯ C♯ D E♭ E F F♯…" at bounding box center [551, 240] width 1102 height 423
click at [692, 257] on div "♭7" at bounding box center [693, 253] width 29 height 21
click at [615, 255] on div "♭6" at bounding box center [610, 253] width 29 height 21
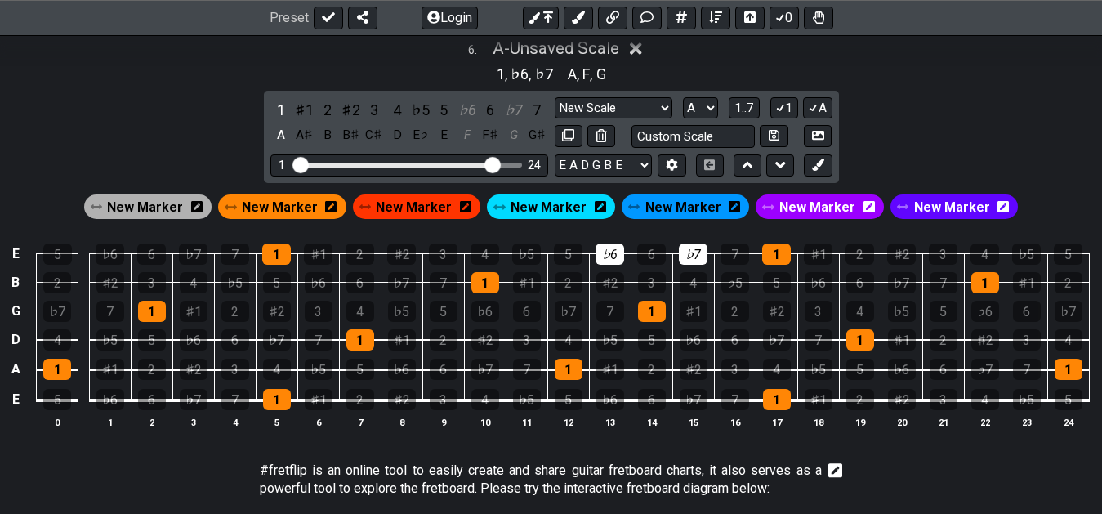
click at [873, 246] on td "2" at bounding box center [860, 239] width 42 height 29
click at [858, 255] on div "2" at bounding box center [860, 253] width 29 height 21
click at [602, 263] on div "♭6" at bounding box center [610, 253] width 29 height 21
click at [815, 284] on div "♭6" at bounding box center [819, 282] width 28 height 21
click at [610, 279] on div "♯2" at bounding box center [610, 282] width 28 height 21
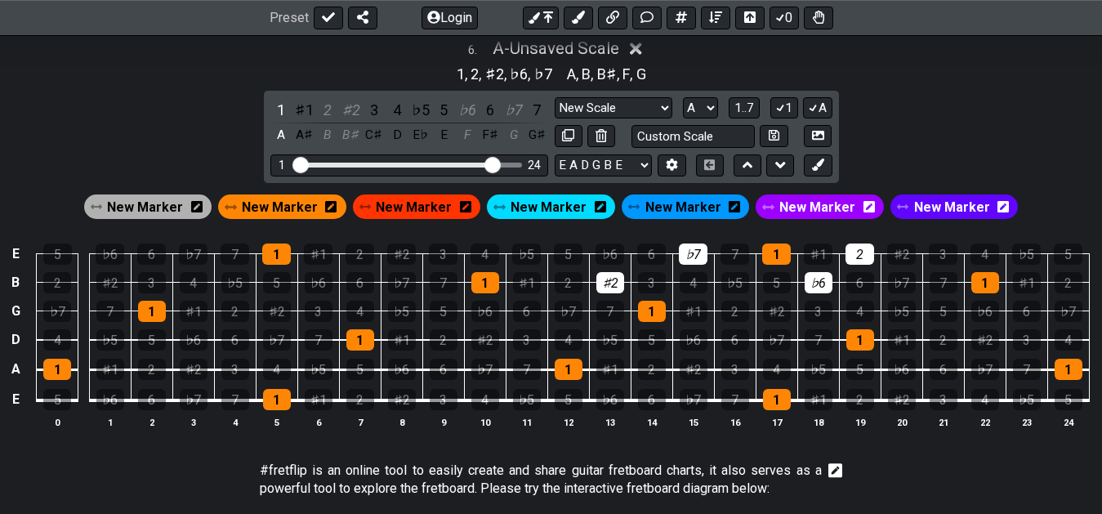
click at [710, 285] on td "♯1" at bounding box center [693, 296] width 42 height 29
click at [703, 280] on div "4" at bounding box center [694, 282] width 28 height 21
click at [350, 114] on div "♯2" at bounding box center [350, 110] width 21 height 22
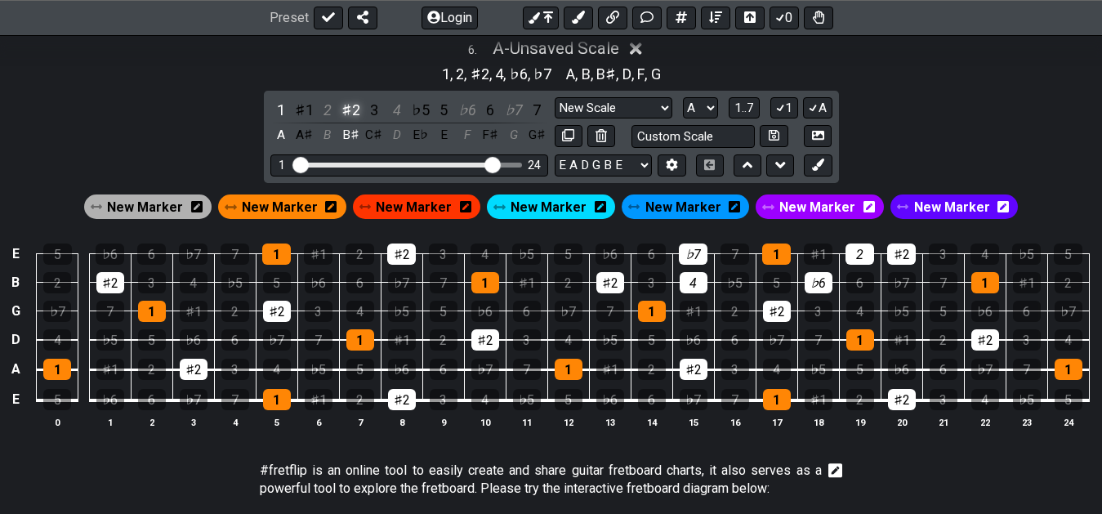
click at [350, 114] on div "♯2" at bounding box center [350, 110] width 21 height 22
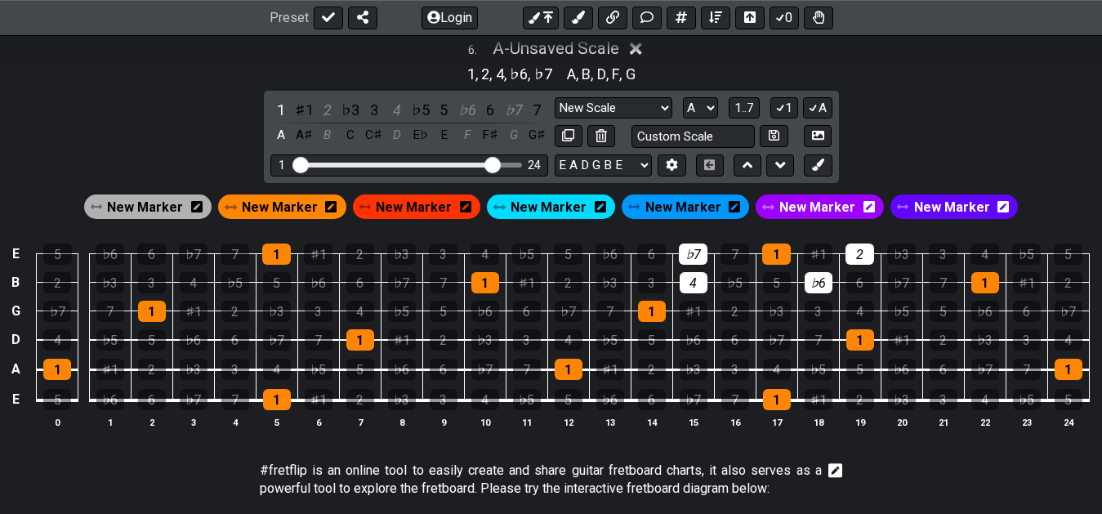
click at [350, 114] on div "♭3" at bounding box center [350, 110] width 21 height 22
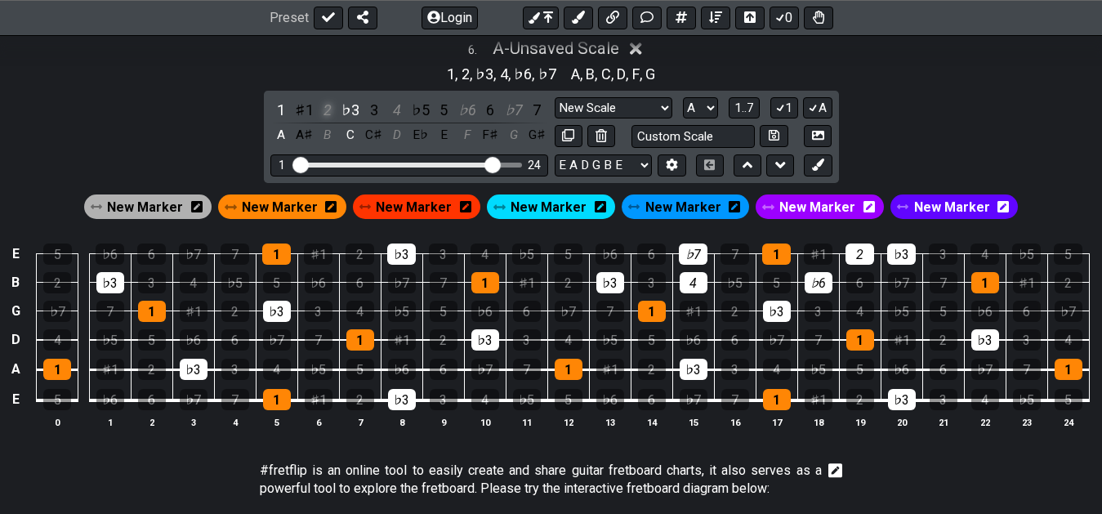
click at [330, 118] on div "2" at bounding box center [327, 110] width 21 height 22
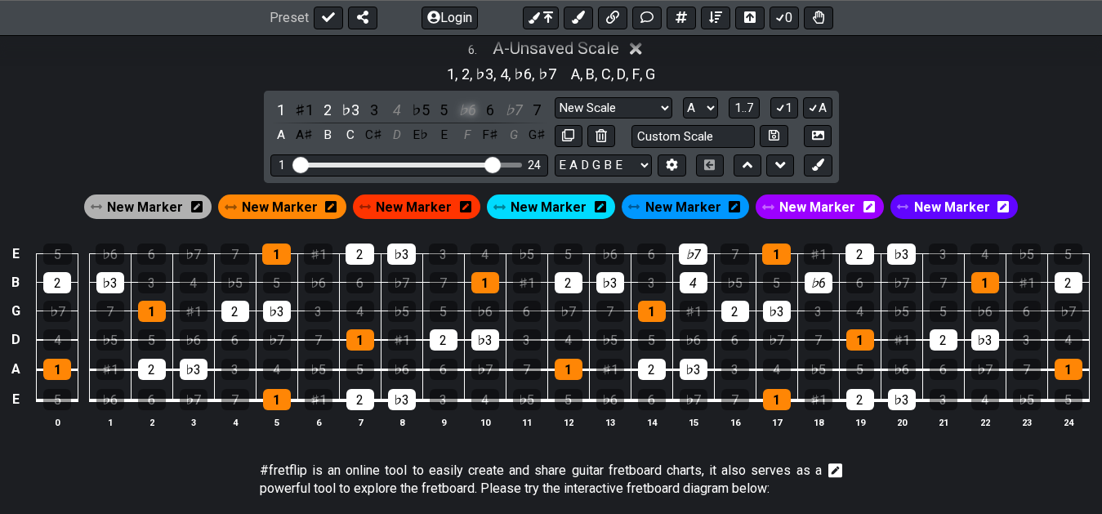
drag, startPoint x: 395, startPoint y: 112, endPoint x: 457, endPoint y: 117, distance: 62.3
click at [402, 114] on div "4" at bounding box center [396, 110] width 21 height 22
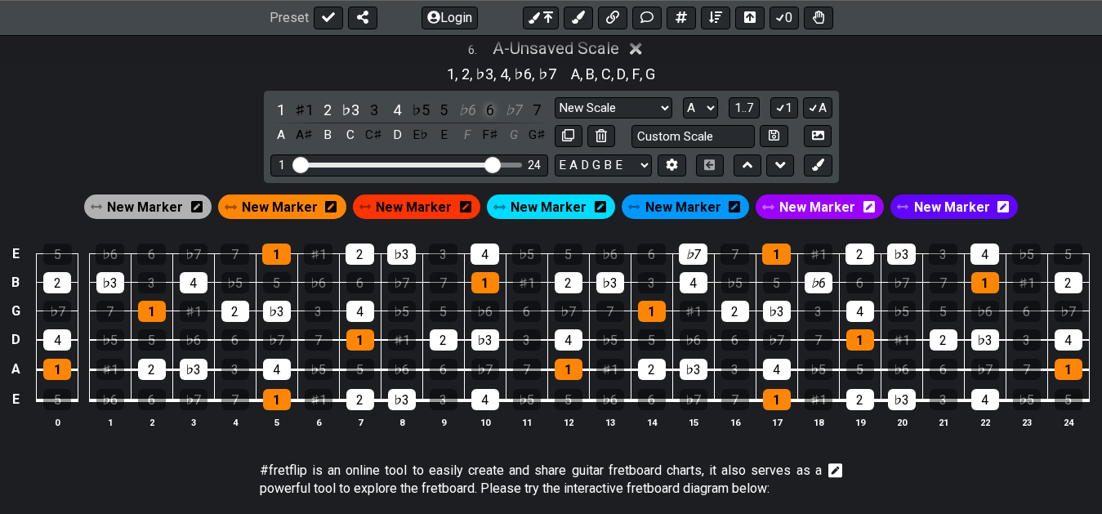
drag, startPoint x: 471, startPoint y: 112, endPoint x: 501, endPoint y: 121, distance: 30.8
click at [472, 113] on div "♭6" at bounding box center [467, 110] width 21 height 22
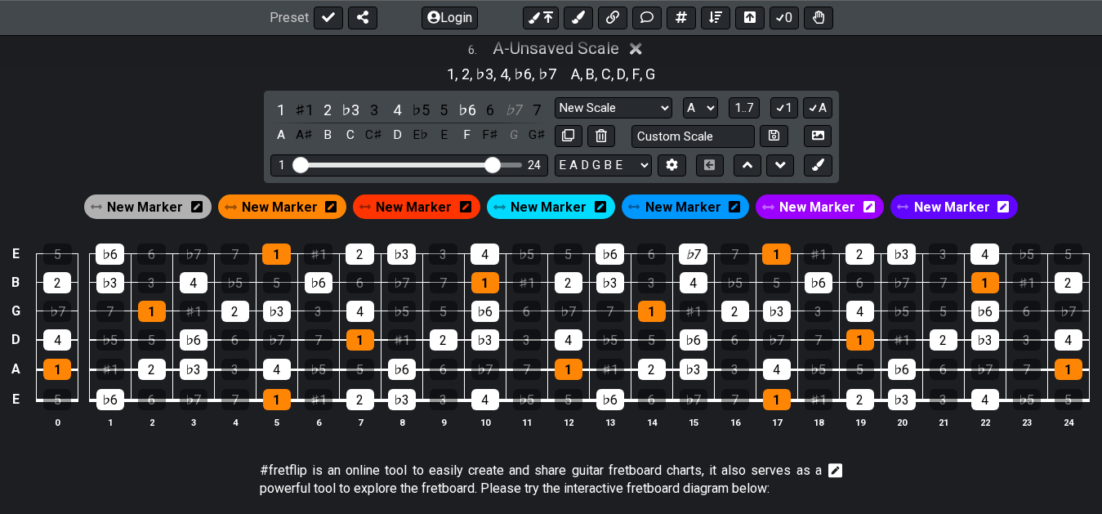
drag, startPoint x: 516, startPoint y: 113, endPoint x: 498, endPoint y: 197, distance: 86.0
click at [516, 115] on div "♭7" at bounding box center [513, 110] width 21 height 22
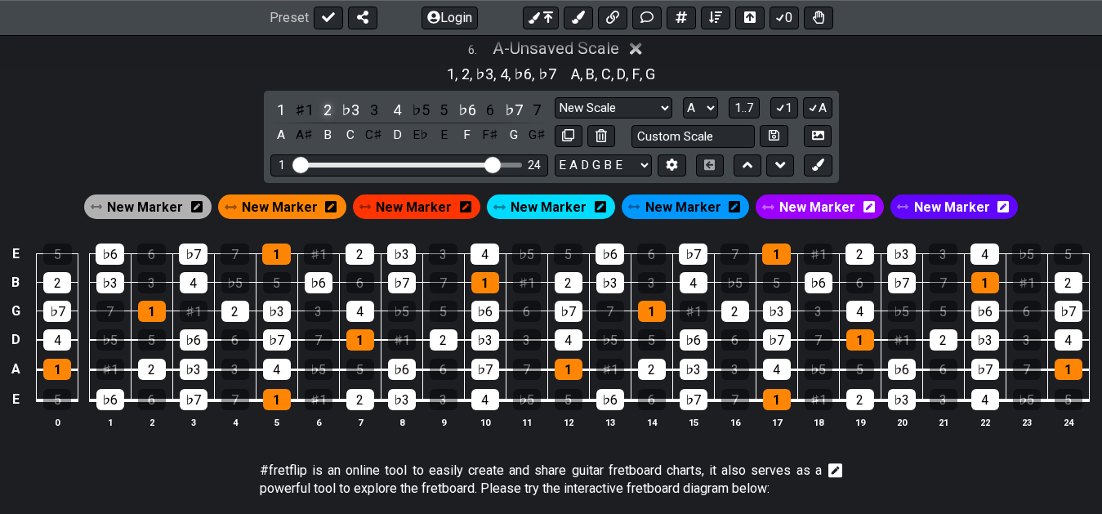
click at [328, 110] on div "2" at bounding box center [327, 110] width 21 height 22
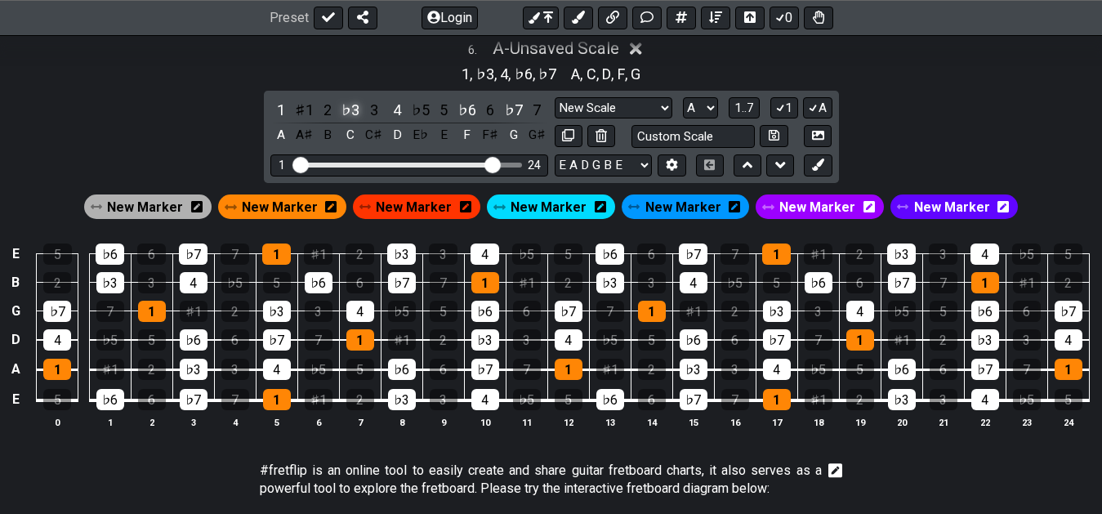
click at [355, 110] on div "♭3" at bounding box center [350, 110] width 21 height 22
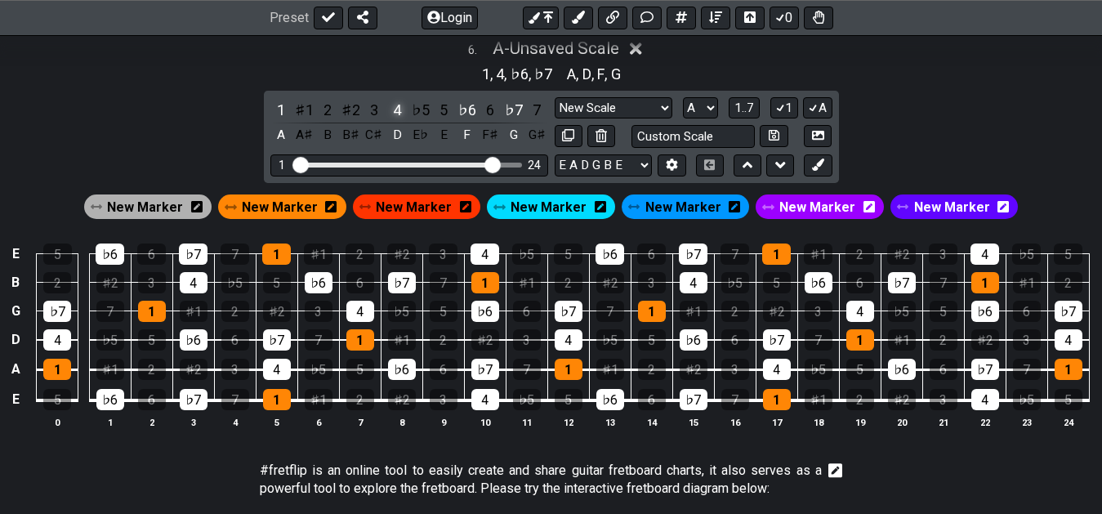
click at [400, 114] on div "4" at bounding box center [396, 110] width 21 height 22
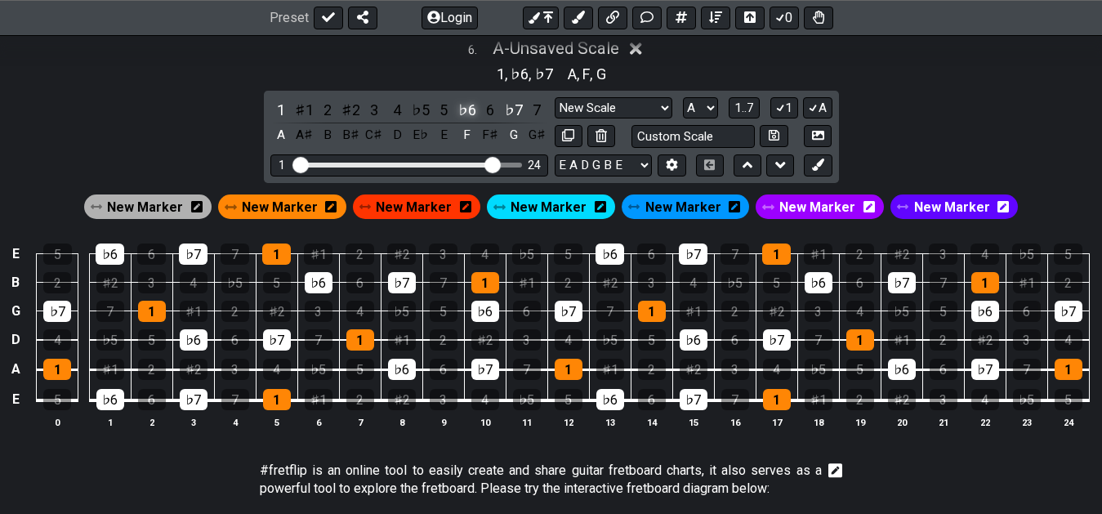
click at [471, 114] on div "♭6" at bounding box center [467, 110] width 21 height 22
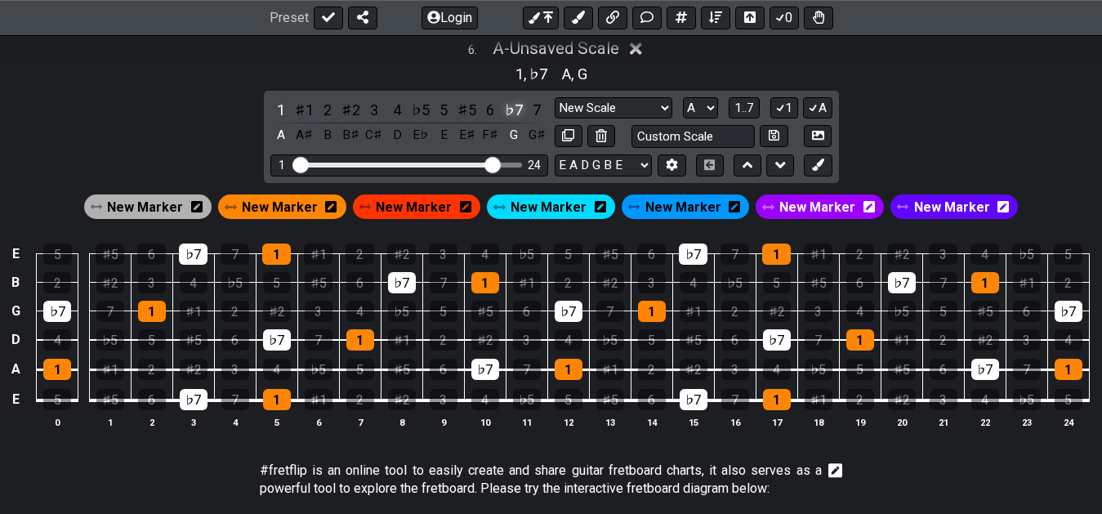
click at [503, 119] on div "1 ♯1 2 ♯2 3 4 ♭5 5 ♯5 6 ♭7 7 A A♯ B B♯ C♯ D E♭ E E♯ F♯ G G♯" at bounding box center [409, 123] width 278 height 48
click at [520, 112] on div "♭7" at bounding box center [513, 110] width 21 height 22
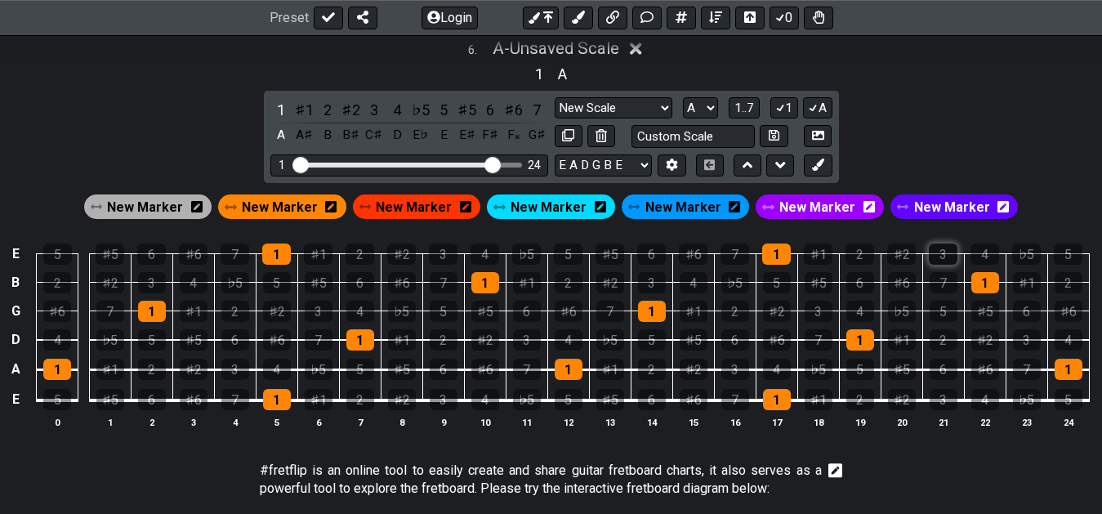
click at [940, 261] on div "3" at bounding box center [943, 253] width 29 height 21
click at [863, 259] on div "2" at bounding box center [860, 253] width 29 height 21
click at [908, 280] on div "♯6" at bounding box center [902, 282] width 28 height 21
click at [693, 283] on div "4" at bounding box center [694, 282] width 28 height 21
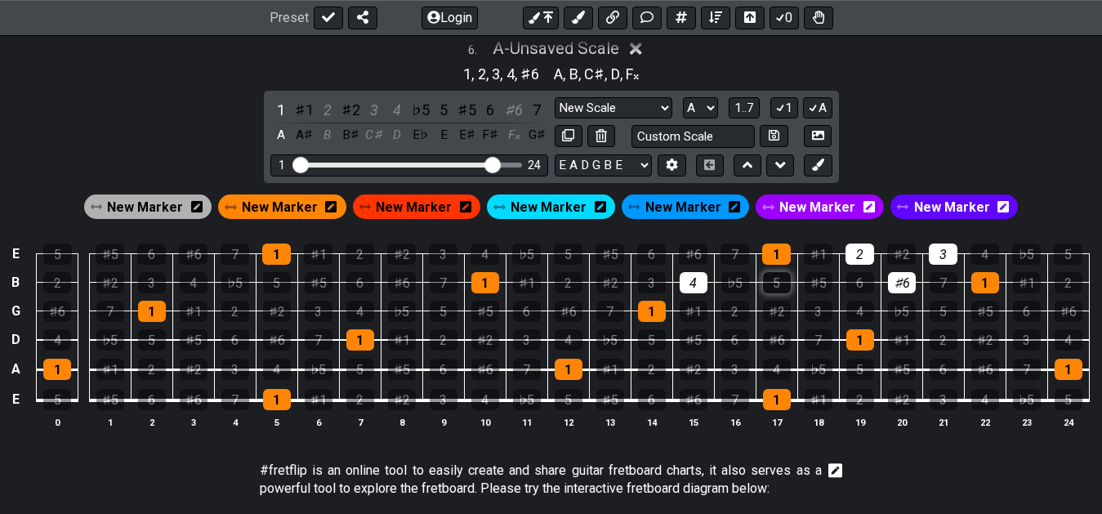
click at [783, 280] on div "5" at bounding box center [777, 282] width 28 height 21
click at [520, 118] on div "♯6" at bounding box center [513, 110] width 21 height 22
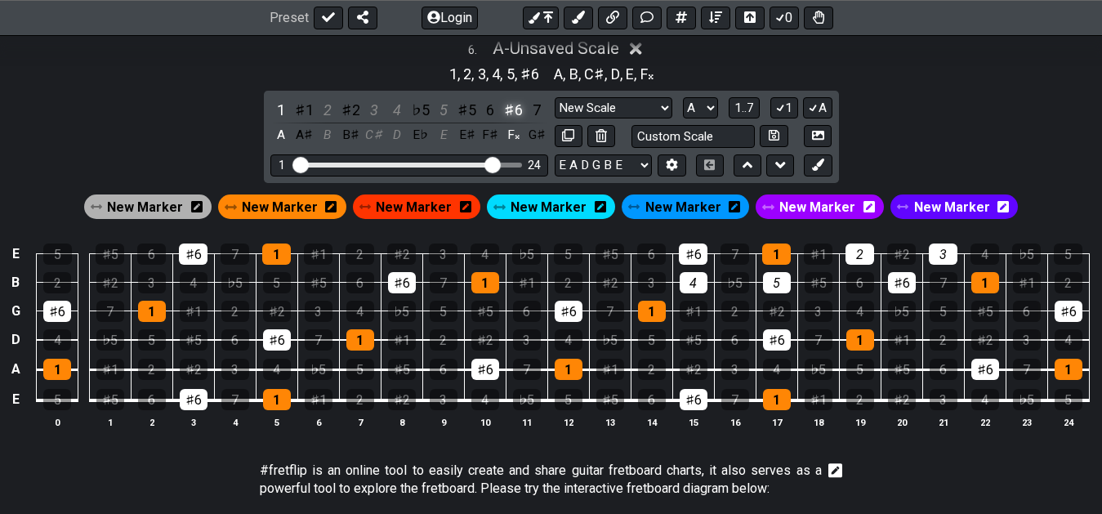
click at [520, 118] on div "♯6" at bounding box center [513, 110] width 21 height 22
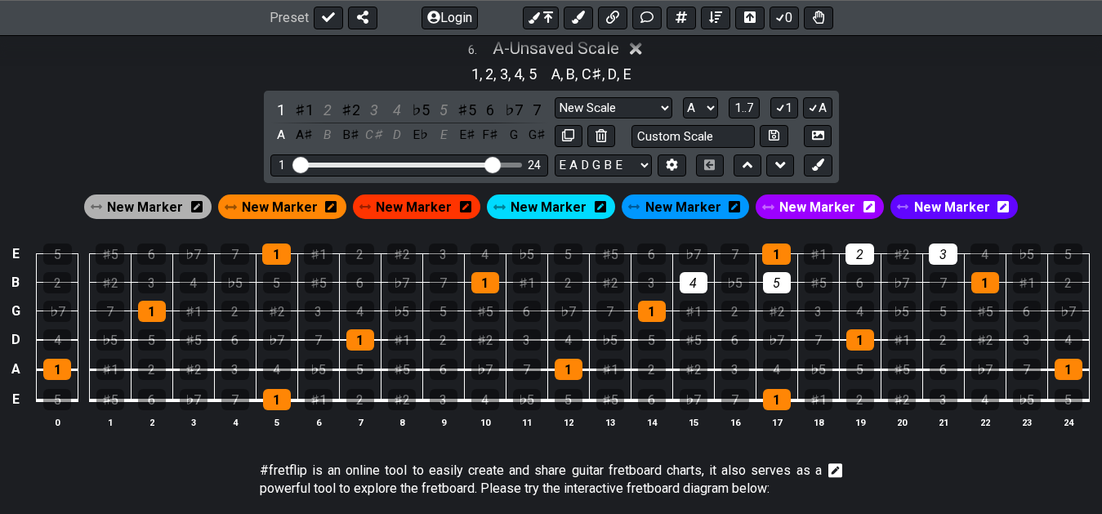
click at [520, 118] on div "♭7" at bounding box center [513, 110] width 21 height 22
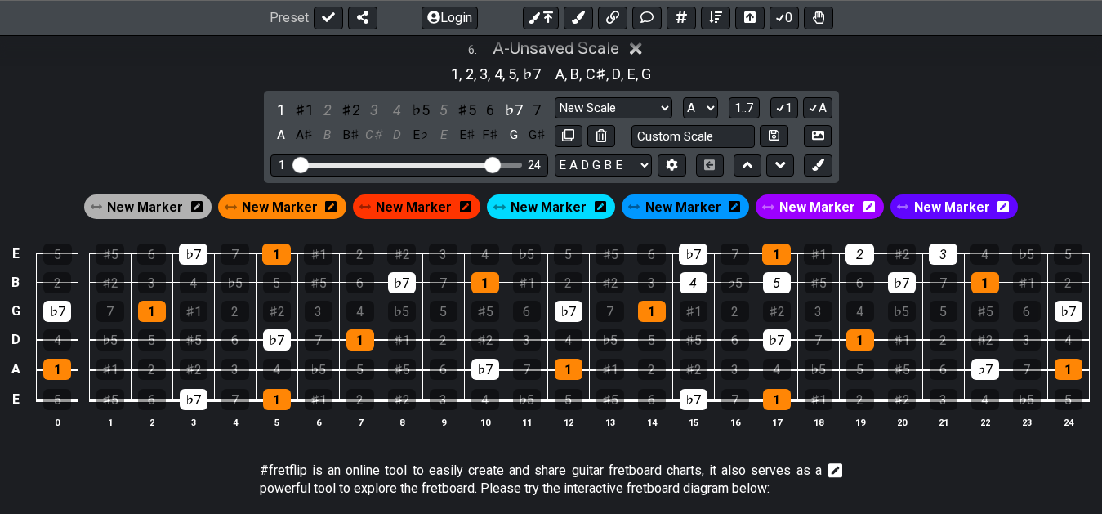
click at [663, 203] on span "New Marker" at bounding box center [683, 207] width 76 height 24
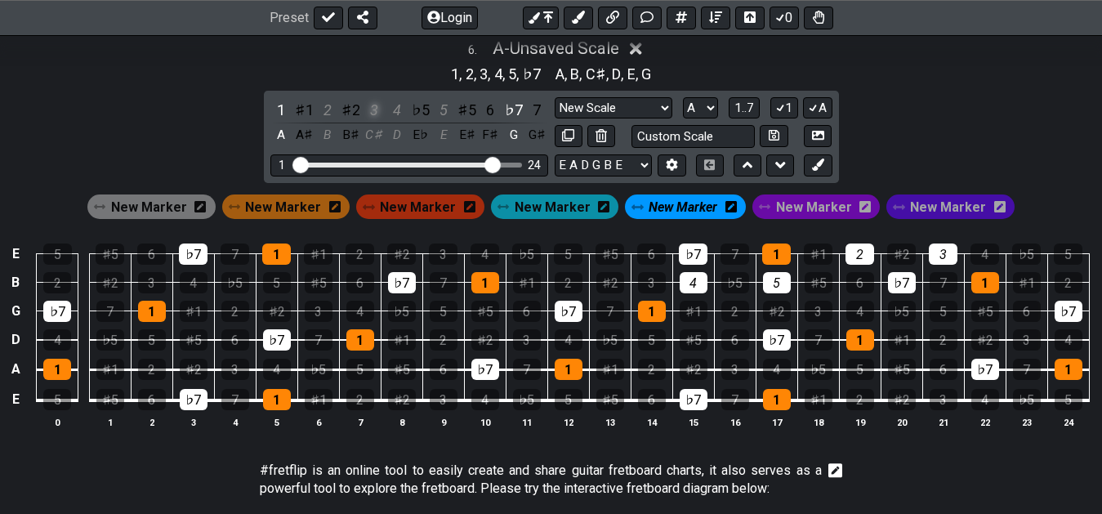
click at [373, 109] on div "3" at bounding box center [374, 110] width 21 height 22
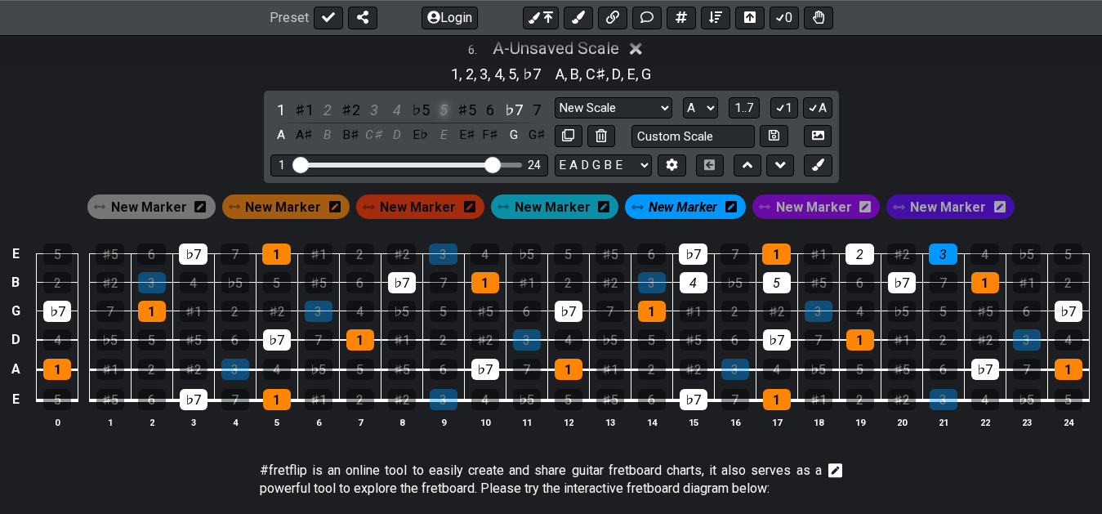
click at [436, 109] on div "5" at bounding box center [443, 110] width 21 height 22
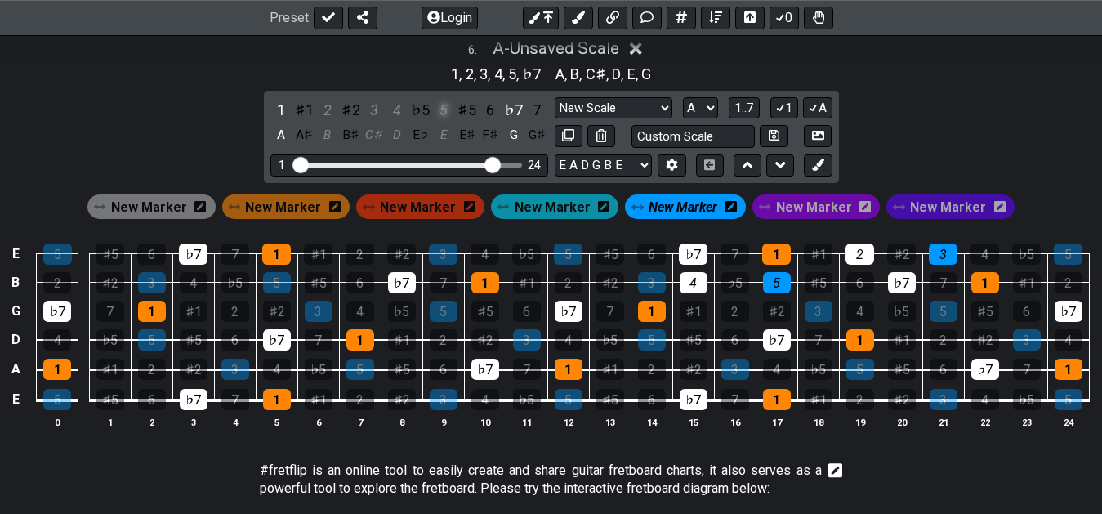
click at [444, 107] on div "5" at bounding box center [443, 110] width 21 height 22
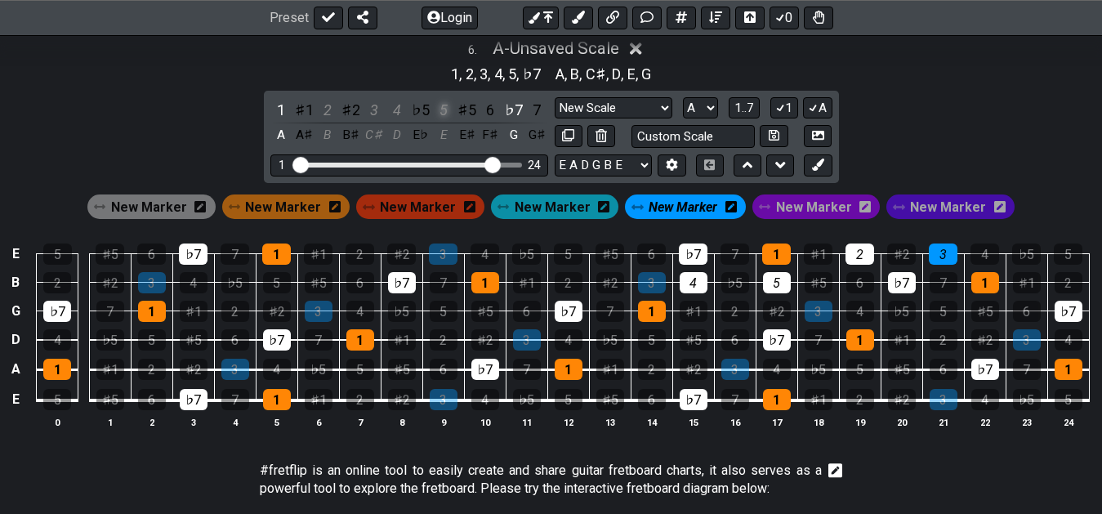
click at [444, 110] on div "5" at bounding box center [443, 110] width 21 height 22
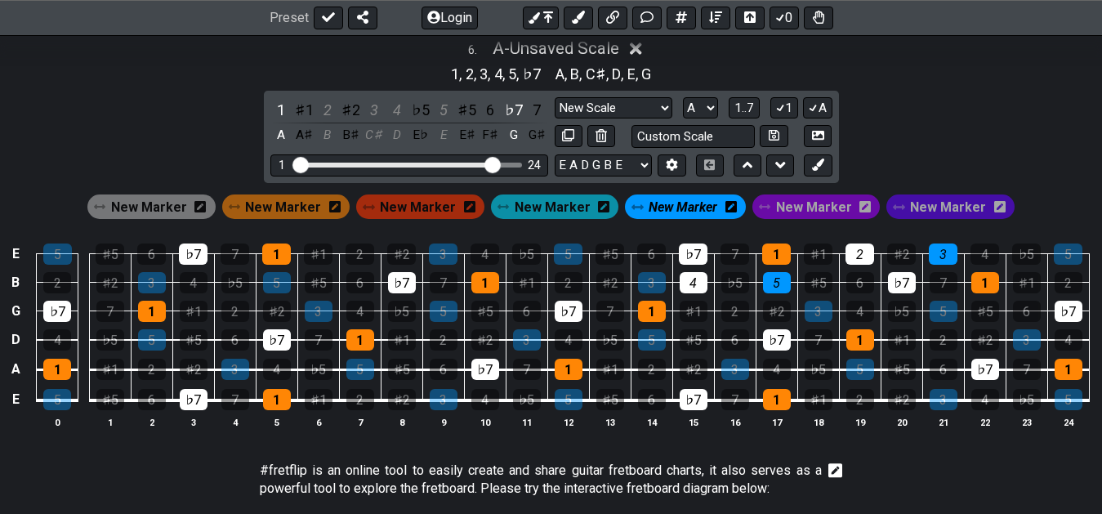
click at [556, 208] on span "New Marker" at bounding box center [553, 207] width 76 height 24
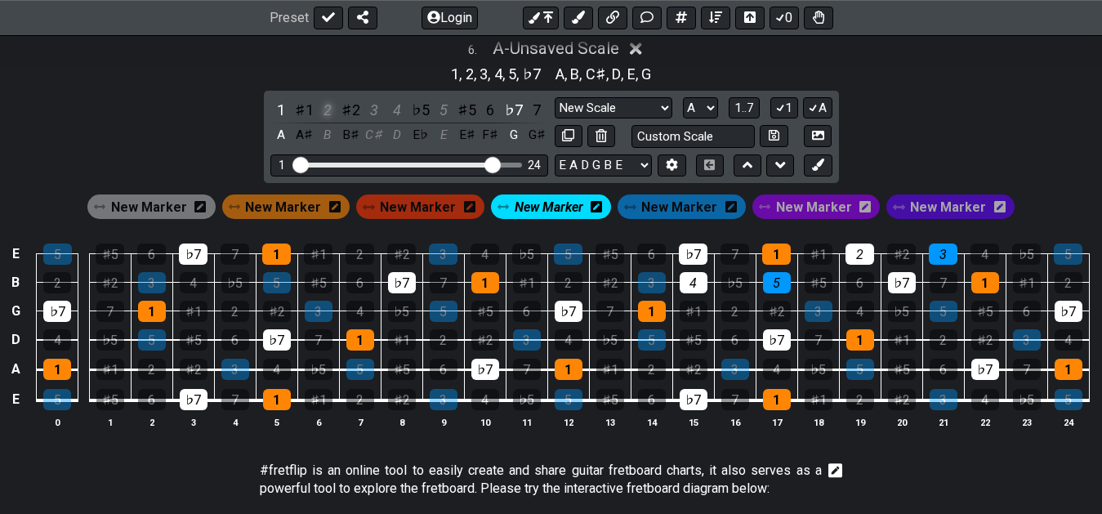
click at [326, 116] on div "2" at bounding box center [327, 110] width 21 height 22
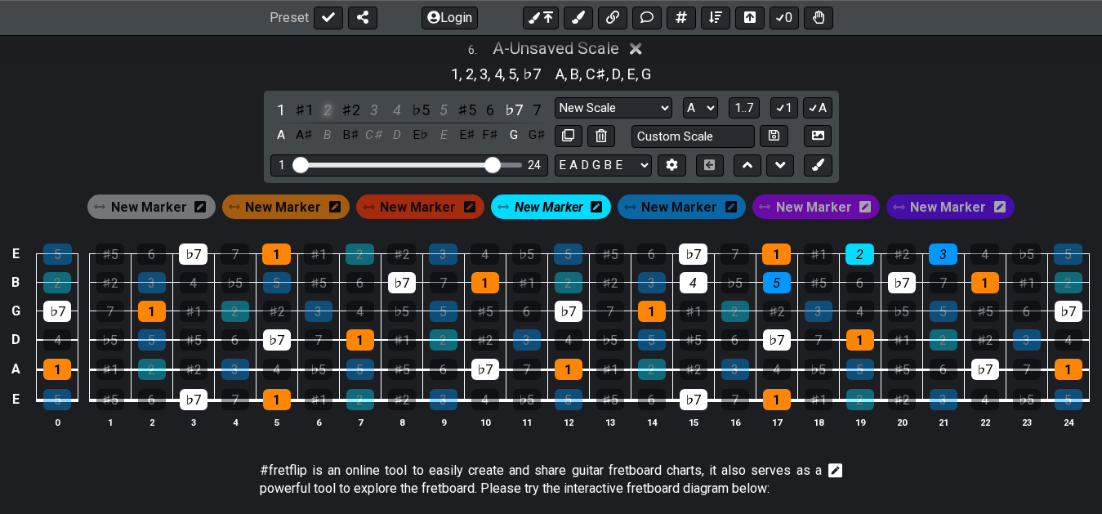
click at [324, 111] on div "2" at bounding box center [327, 110] width 21 height 22
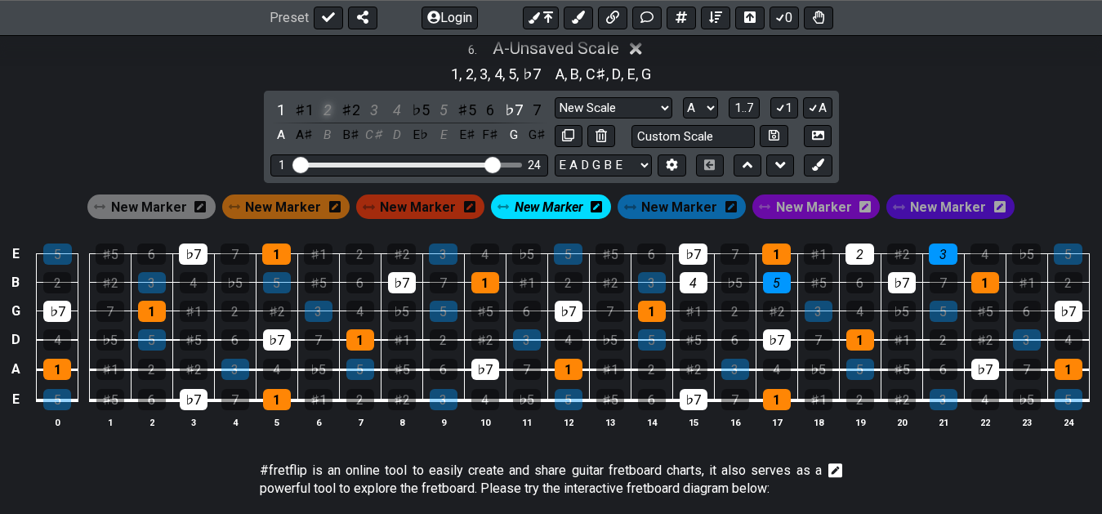
click at [325, 112] on div "2" at bounding box center [327, 110] width 21 height 22
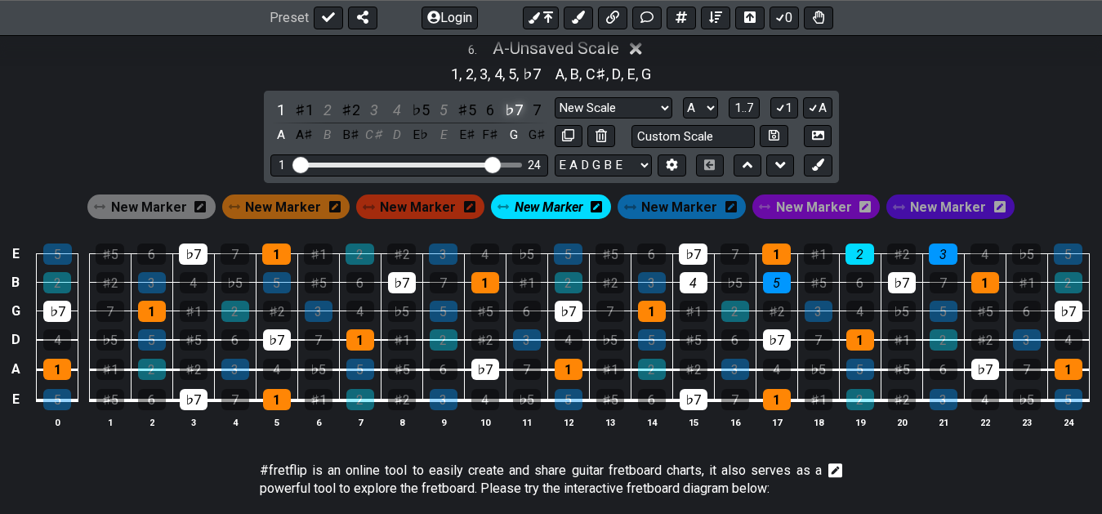
click at [511, 113] on div "♭7" at bounding box center [513, 110] width 21 height 22
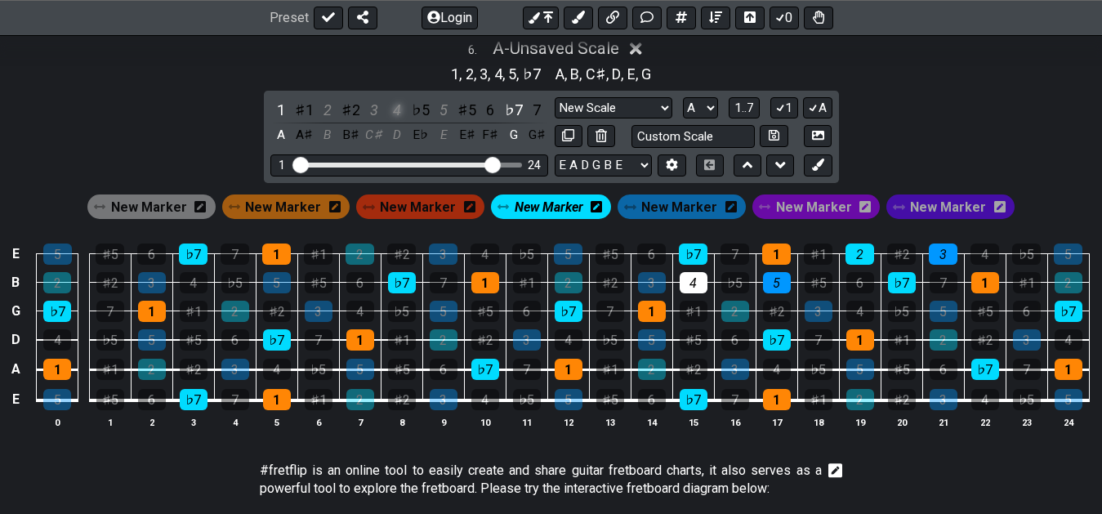
click at [391, 114] on div "4" at bounding box center [396, 110] width 21 height 22
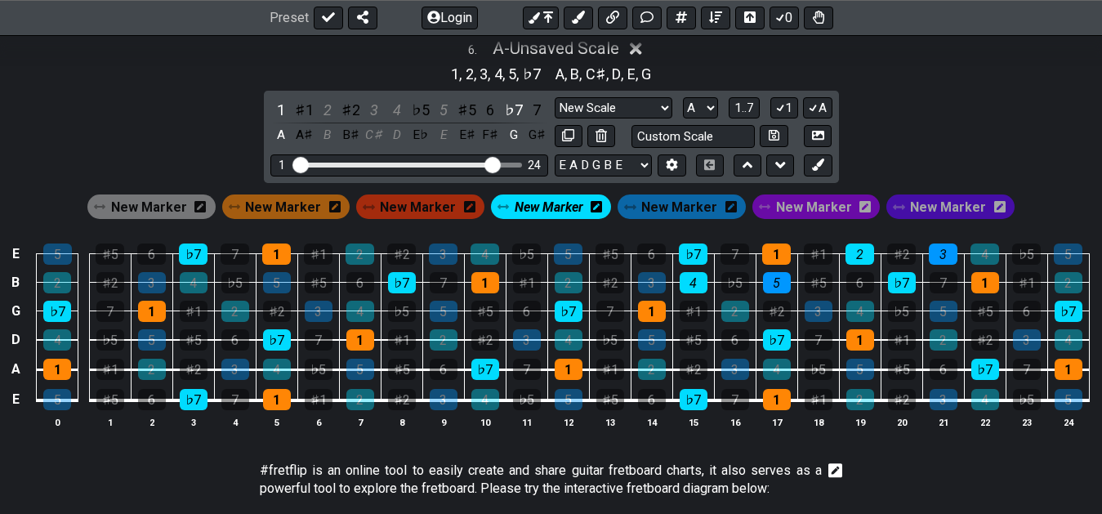
click at [554, 205] on span "New Marker" at bounding box center [549, 207] width 69 height 24
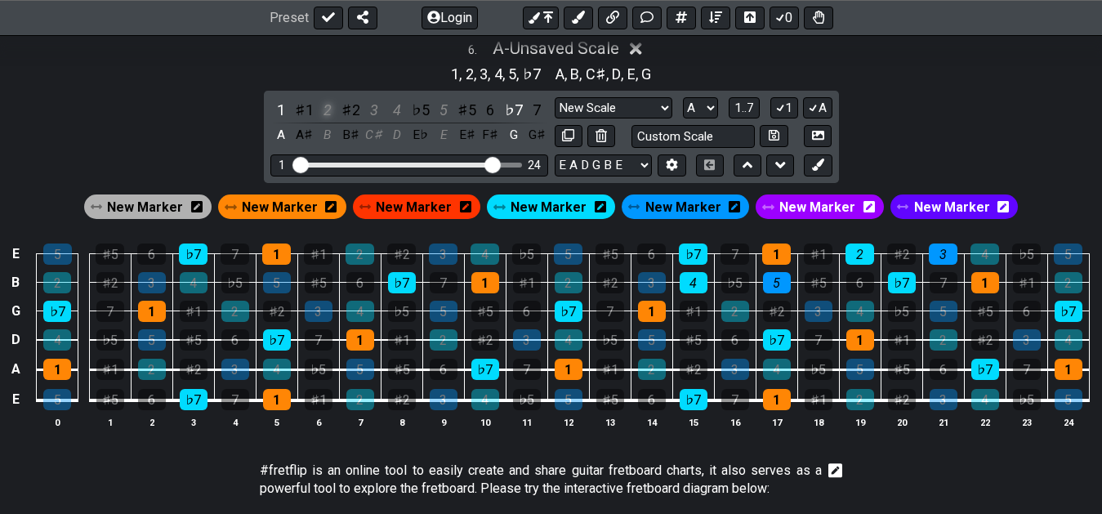
click at [328, 111] on div "2" at bounding box center [327, 110] width 21 height 22
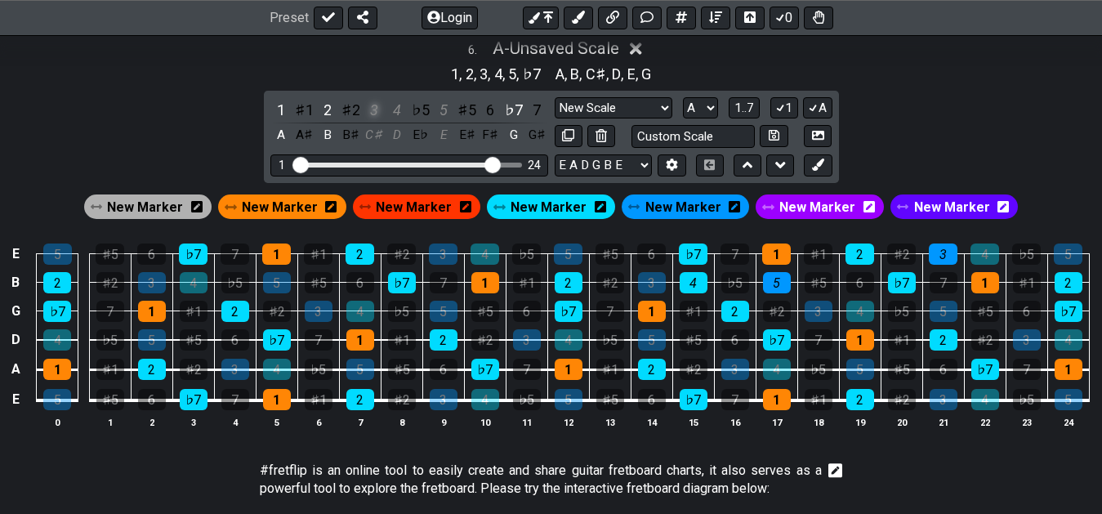
click at [373, 116] on div "3" at bounding box center [374, 110] width 21 height 22
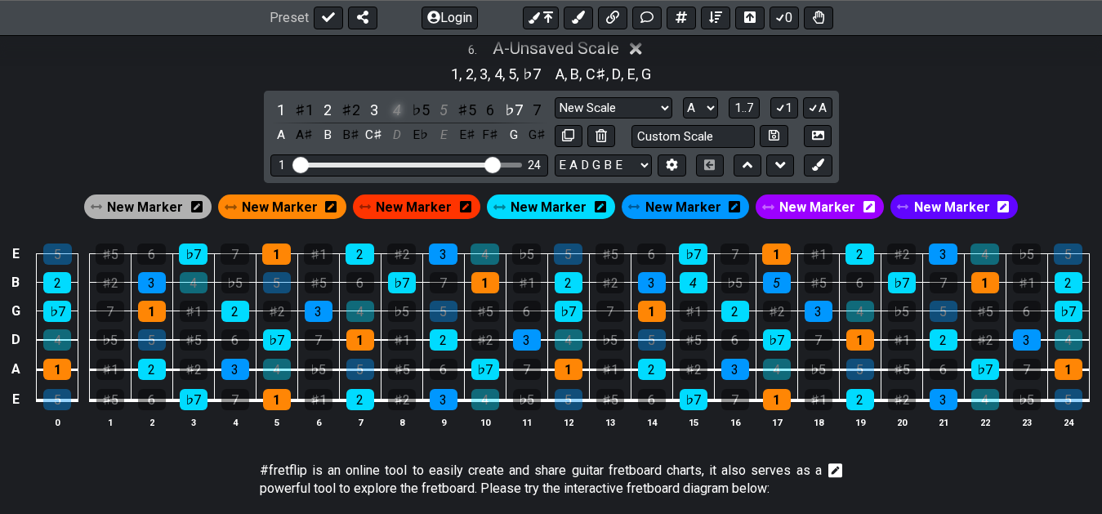
click at [398, 114] on div "4" at bounding box center [396, 110] width 21 height 22
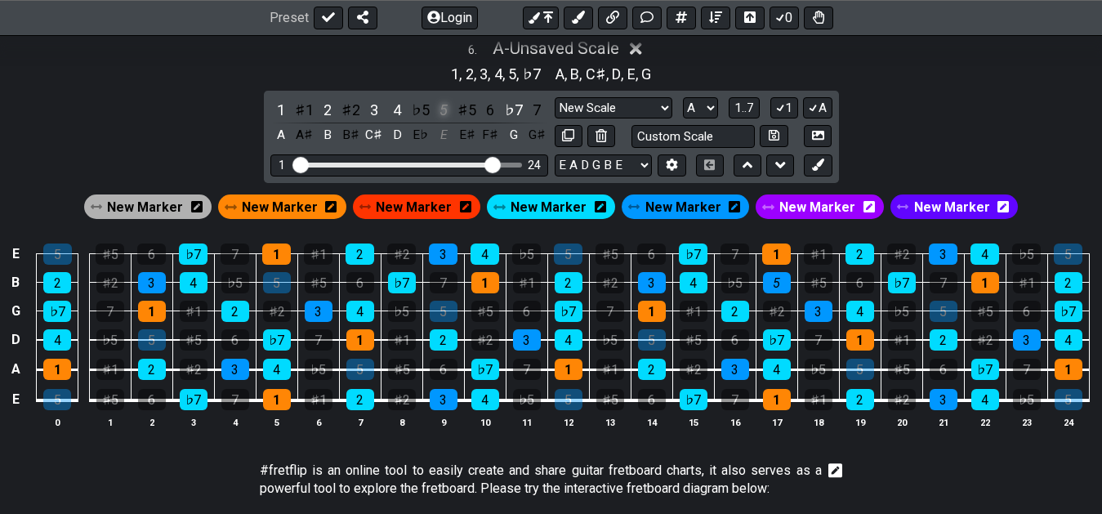
click at [448, 116] on div "5" at bounding box center [443, 110] width 21 height 22
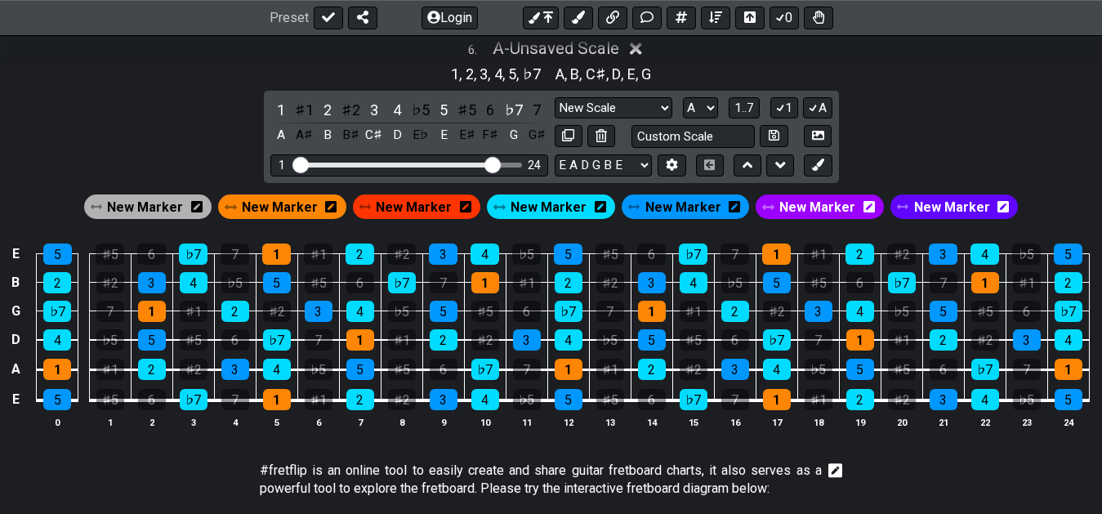
click at [296, 203] on span "New Marker" at bounding box center [280, 207] width 76 height 24
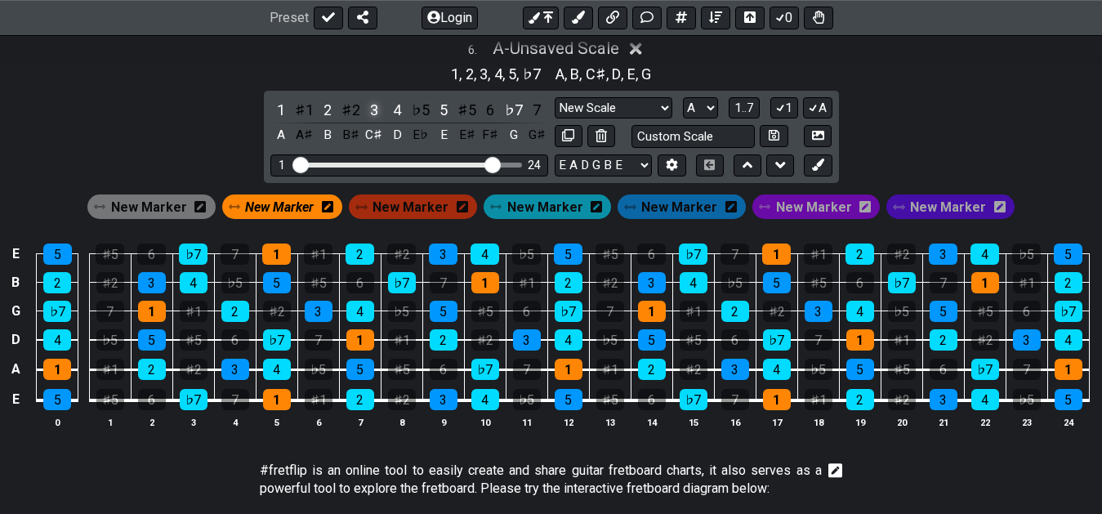
click at [372, 111] on div "3" at bounding box center [374, 110] width 21 height 22
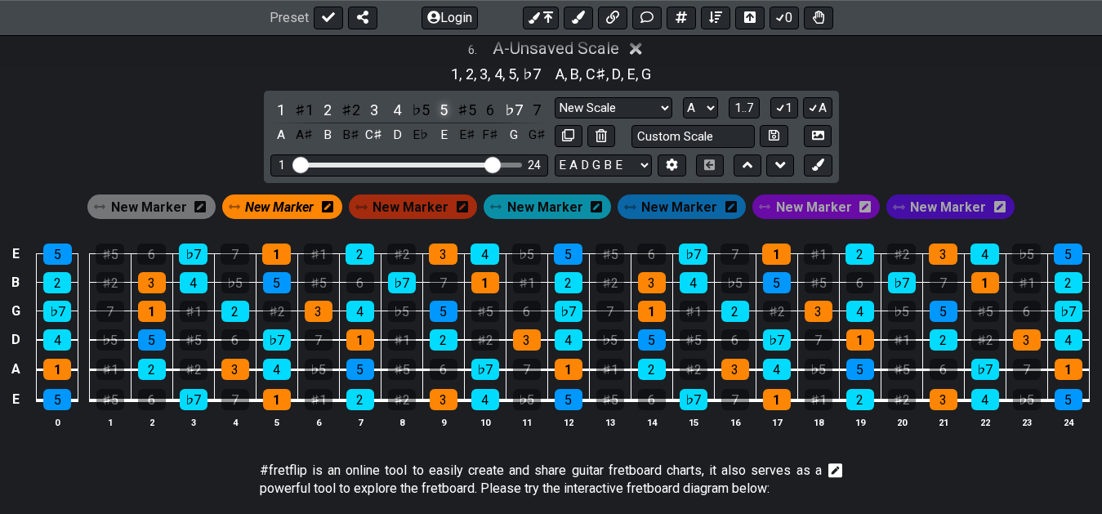
click at [434, 113] on div "5" at bounding box center [443, 110] width 21 height 22
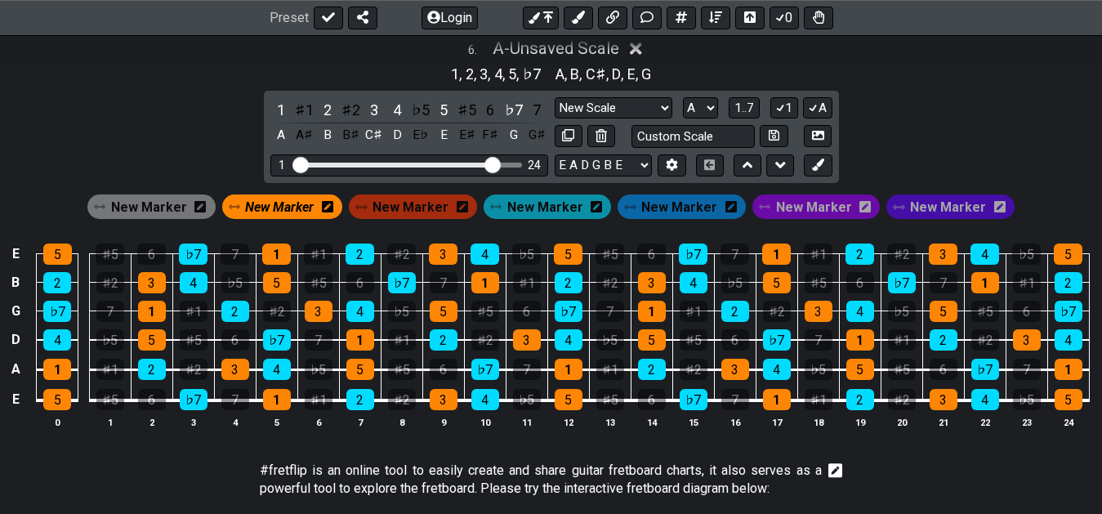
click at [984, 90] on div "6 . A - Unsaved Scale 1 , 2 , 3 , 4 , 5 , ♭7 A , B , C♯ , D , E , G 1 ♯1 2 ♯2 3…" at bounding box center [551, 240] width 1102 height 423
click at [897, 89] on div "6 . A - Unsaved Scale 1 , 2 , 3 , 4 , 5 , ♭7 A , B , C♯ , D , E , G 1 ♯1 2 ♯2 3…" at bounding box center [551, 240] width 1102 height 423
